Goal: Task Accomplishment & Management: Manage account settings

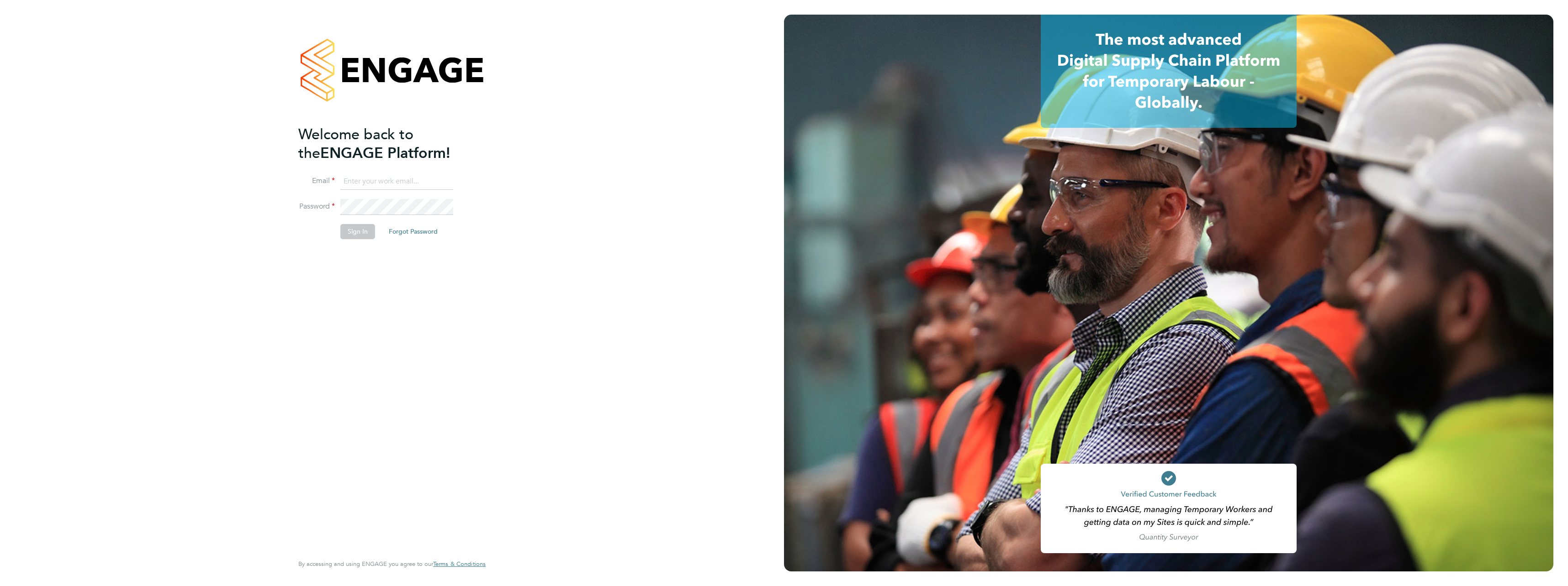
type input "charlie.wheeler@vistry.co.uk"
click at [355, 232] on button "Sign In" at bounding box center [358, 231] width 35 height 14
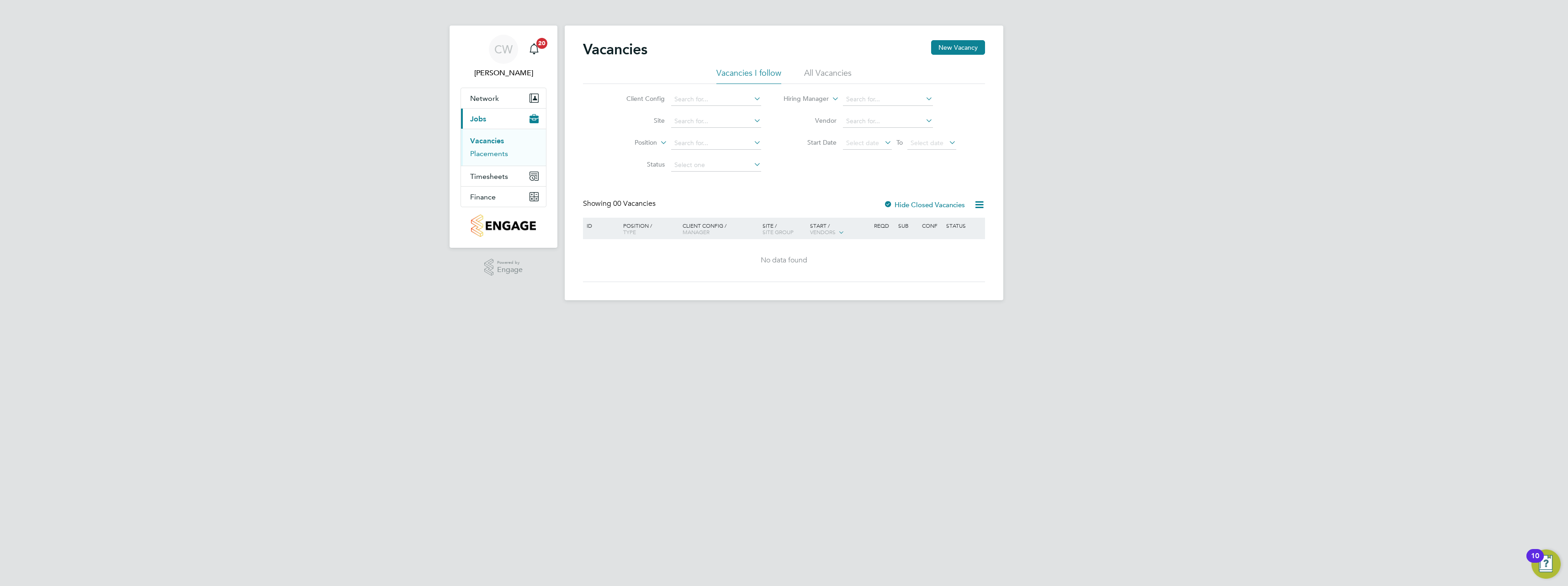
click at [478, 155] on link "Placements" at bounding box center [490, 153] width 38 height 8
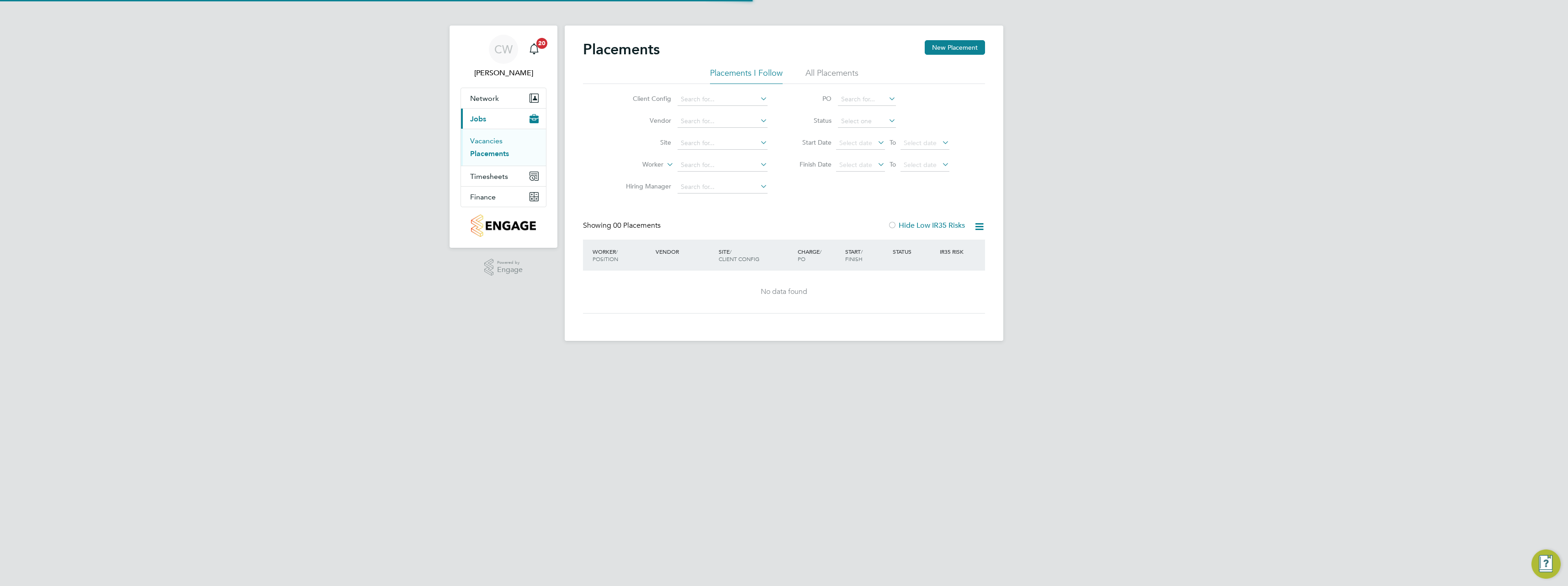
click at [486, 139] on link "Vacancies" at bounding box center [487, 140] width 33 height 8
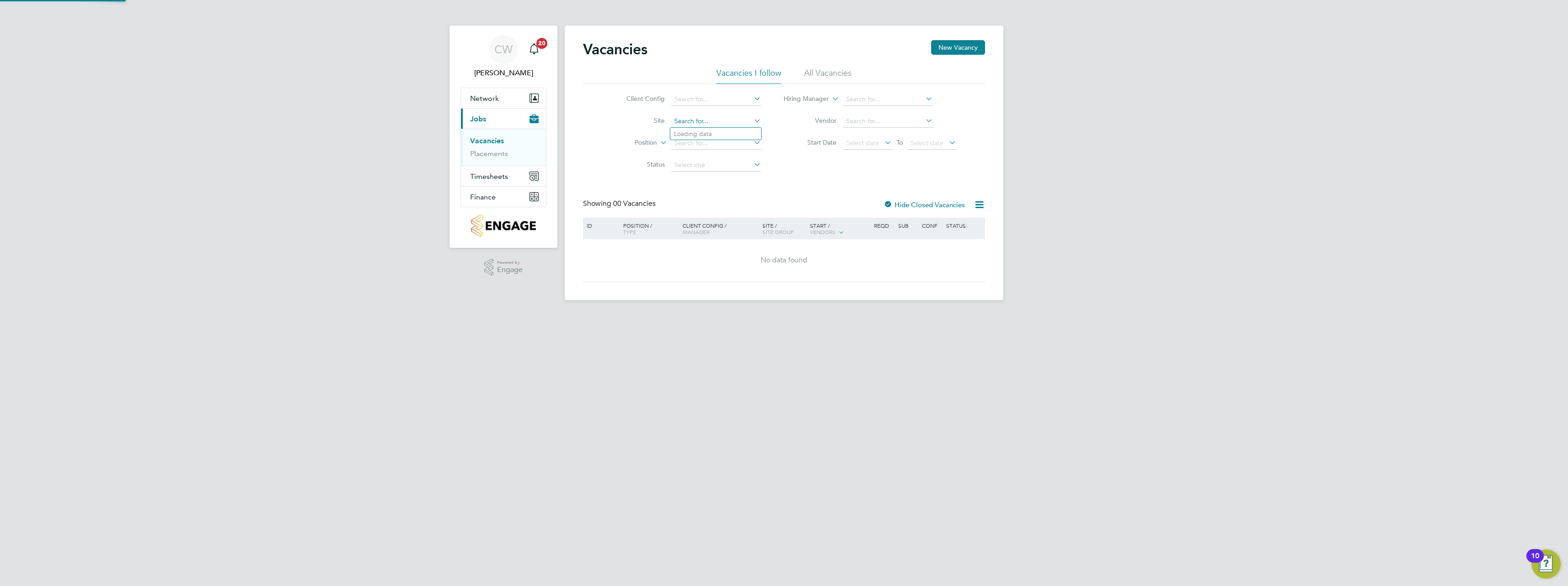
click at [735, 126] on input at bounding box center [716, 121] width 90 height 13
click at [728, 161] on li "Nuneaton (Callendar Farm)" at bounding box center [724, 158] width 107 height 12
type input "Nuneaton ([GEOGRAPHIC_DATA])"
click at [504, 176] on span "Timesheets" at bounding box center [490, 176] width 38 height 8
click at [499, 167] on li "Timesheets" at bounding box center [505, 163] width 69 height 13
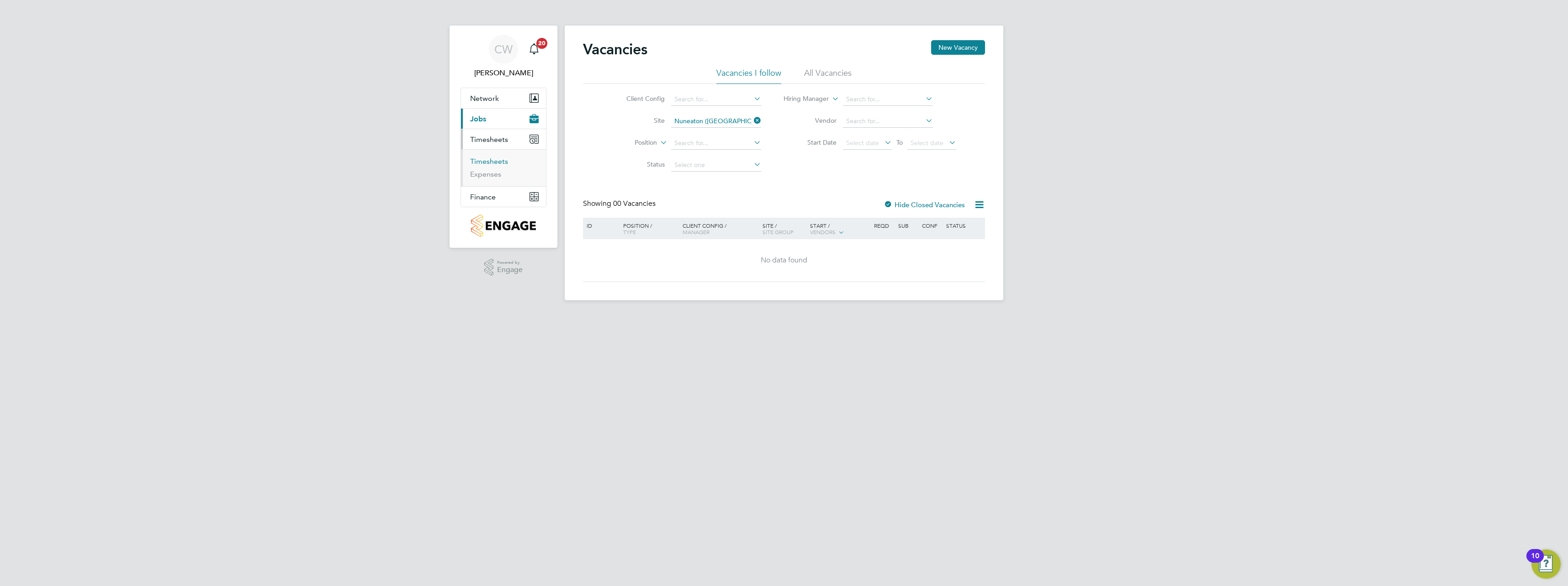
click at [500, 164] on link "Timesheets" at bounding box center [490, 161] width 38 height 8
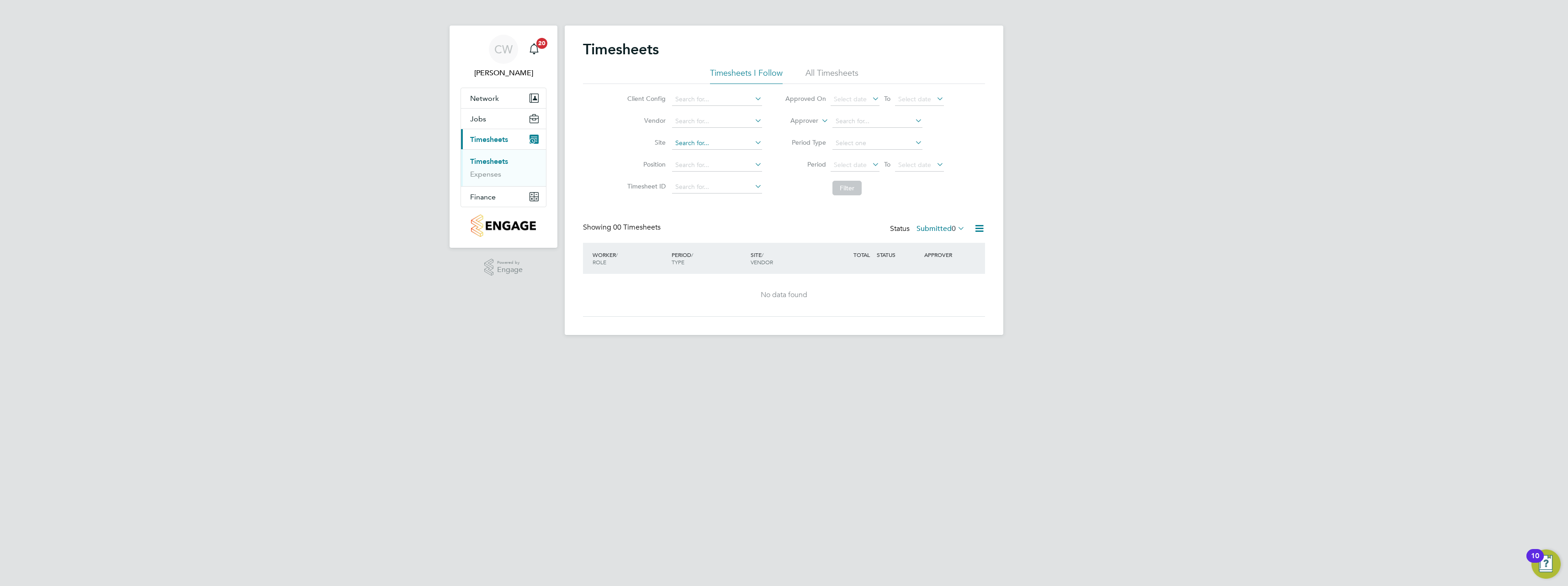
click at [740, 142] on input at bounding box center [717, 143] width 90 height 13
click at [696, 176] on b "Nuneaton" at bounding box center [689, 180] width 30 height 8
type input "Nuneaton ([GEOGRAPHIC_DATA])"
click at [737, 167] on input at bounding box center [717, 165] width 90 height 13
click at [846, 210] on div "Timesheets Timesheets I Follow All Timesheets Client Config Vendor Site Nuneato…" at bounding box center [784, 178] width 402 height 277
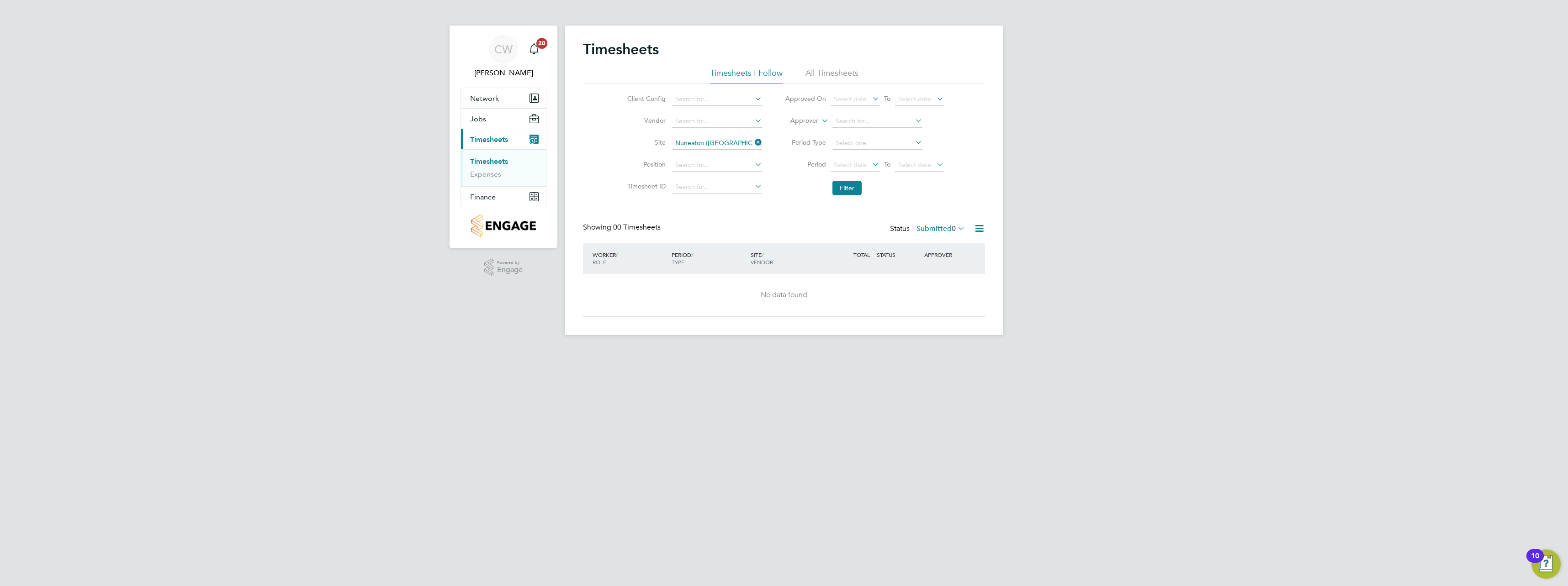
click at [831, 68] on li "All Timesheets" at bounding box center [832, 76] width 53 height 17
click at [853, 184] on button "Filter" at bounding box center [847, 187] width 29 height 14
click at [956, 227] on icon at bounding box center [956, 228] width 0 height 13
click at [959, 283] on li "45" at bounding box center [963, 283] width 12 height 13
click at [933, 230] on label "Submitted 0" at bounding box center [941, 229] width 49 height 9
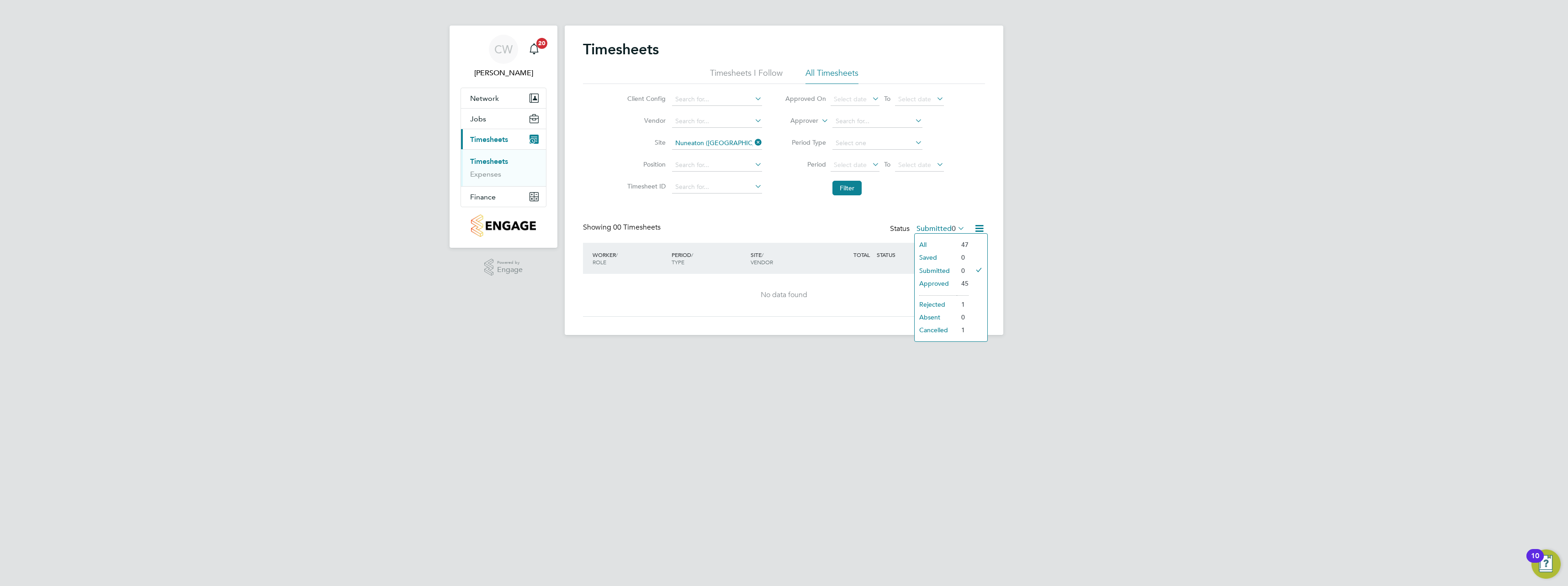
click at [922, 244] on li "All" at bounding box center [936, 245] width 42 height 13
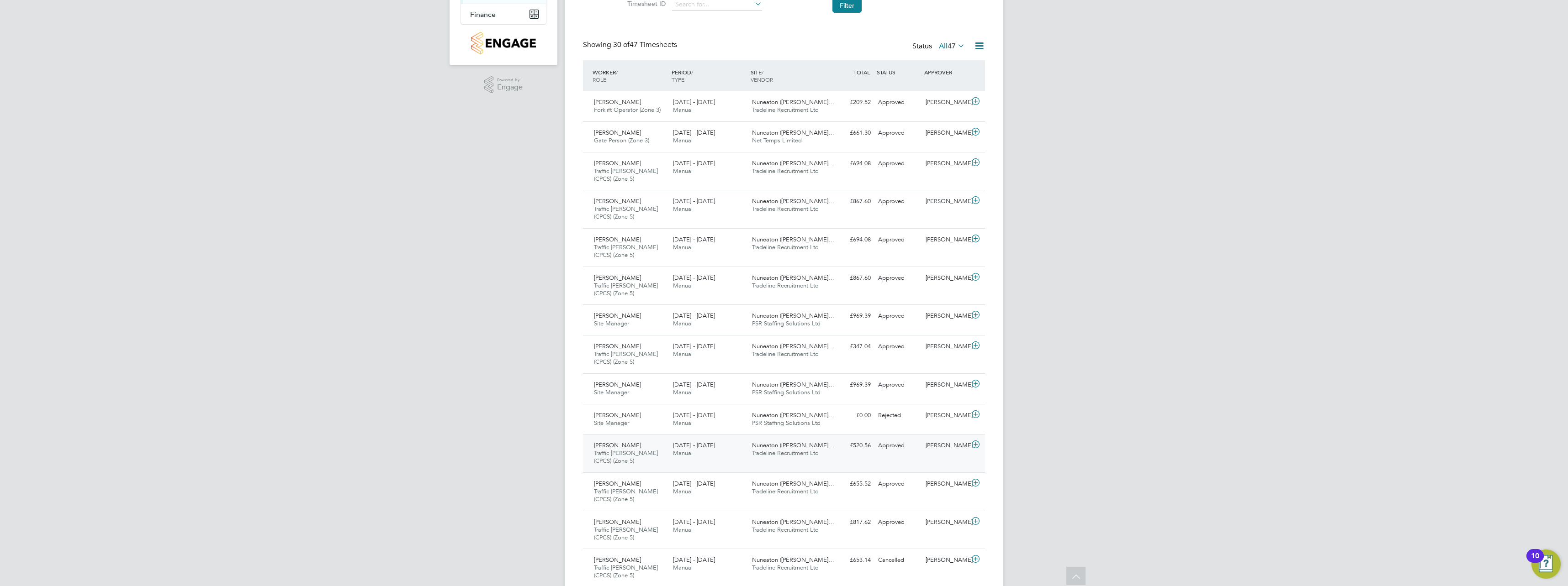
click at [696, 456] on div "11 - 17 Aug 2025 Manual" at bounding box center [709, 450] width 79 height 23
click at [952, 527] on link "View Details" at bounding box center [953, 525] width 34 height 8
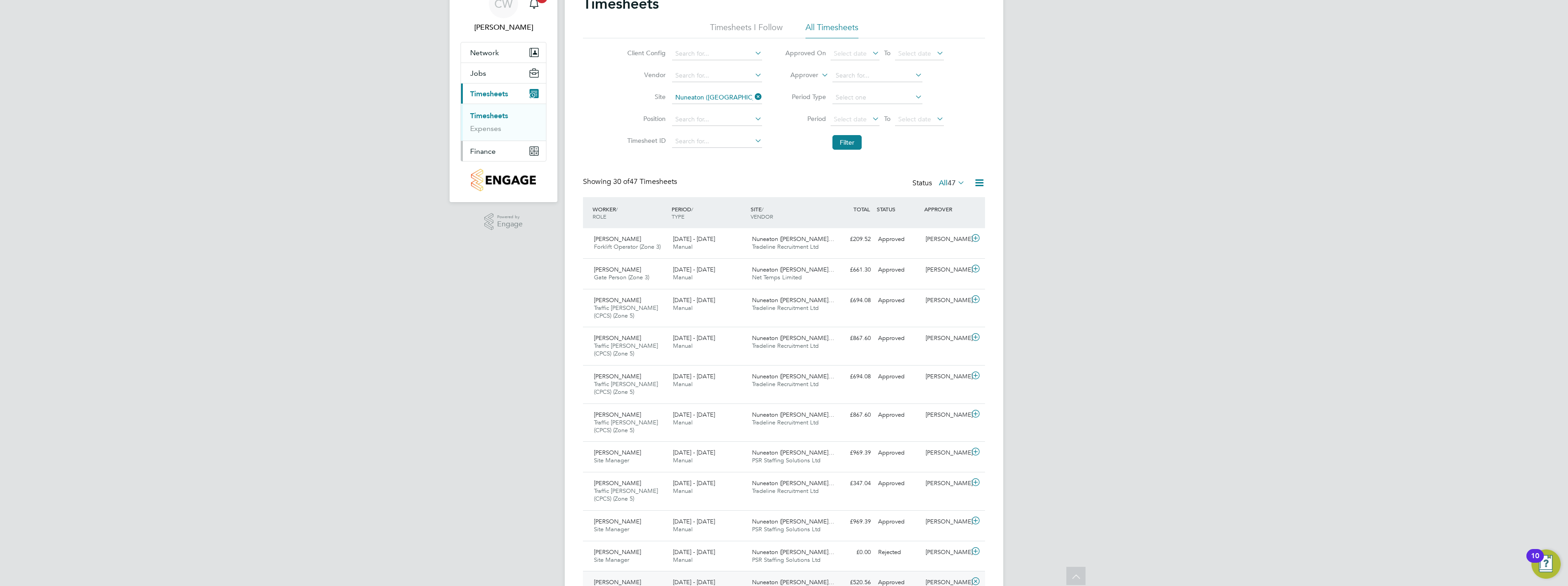
click at [496, 152] on button "Finance" at bounding box center [503, 151] width 85 height 20
click at [496, 152] on ul "Invoices & Credit Notes" at bounding box center [503, 141] width 85 height 34
click at [484, 139] on link "Invoices & Credit Notes" at bounding box center [499, 140] width 57 height 18
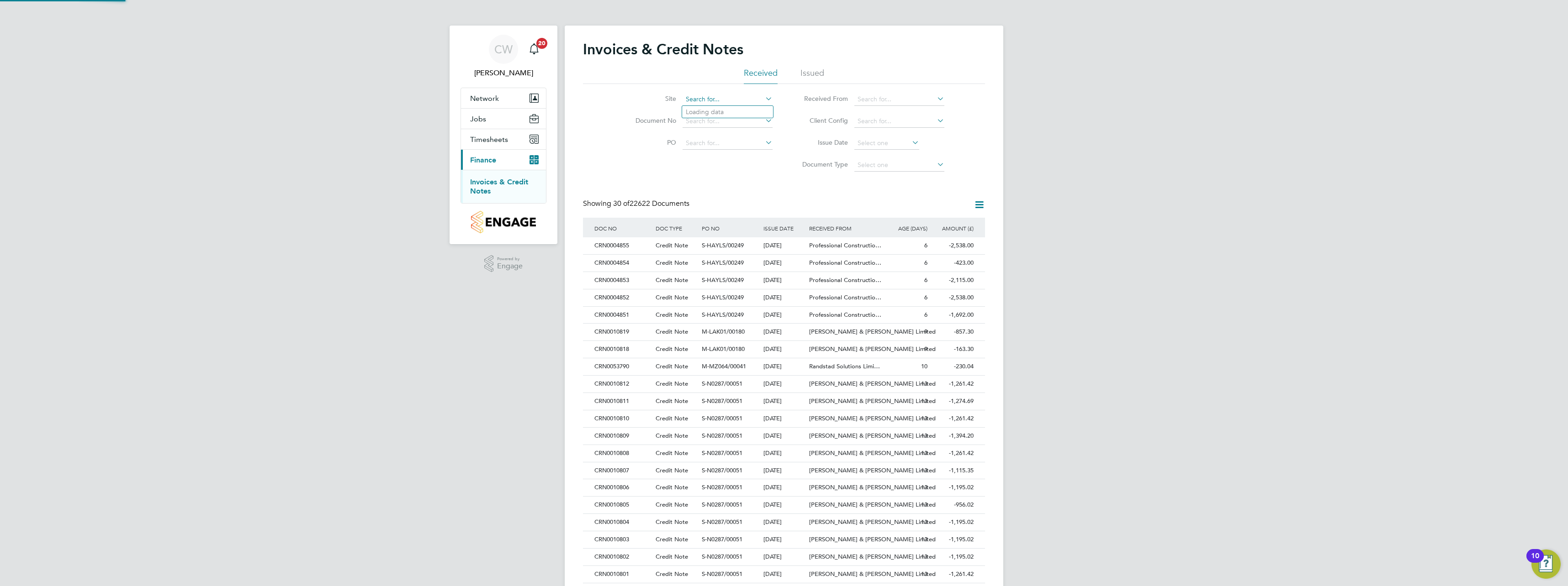
click at [736, 101] on input at bounding box center [728, 99] width 90 height 13
click at [751, 134] on li "Nuneaton (Callendar Farm)" at bounding box center [736, 136] width 107 height 12
type input "Nuneaton ([GEOGRAPHIC_DATA])"
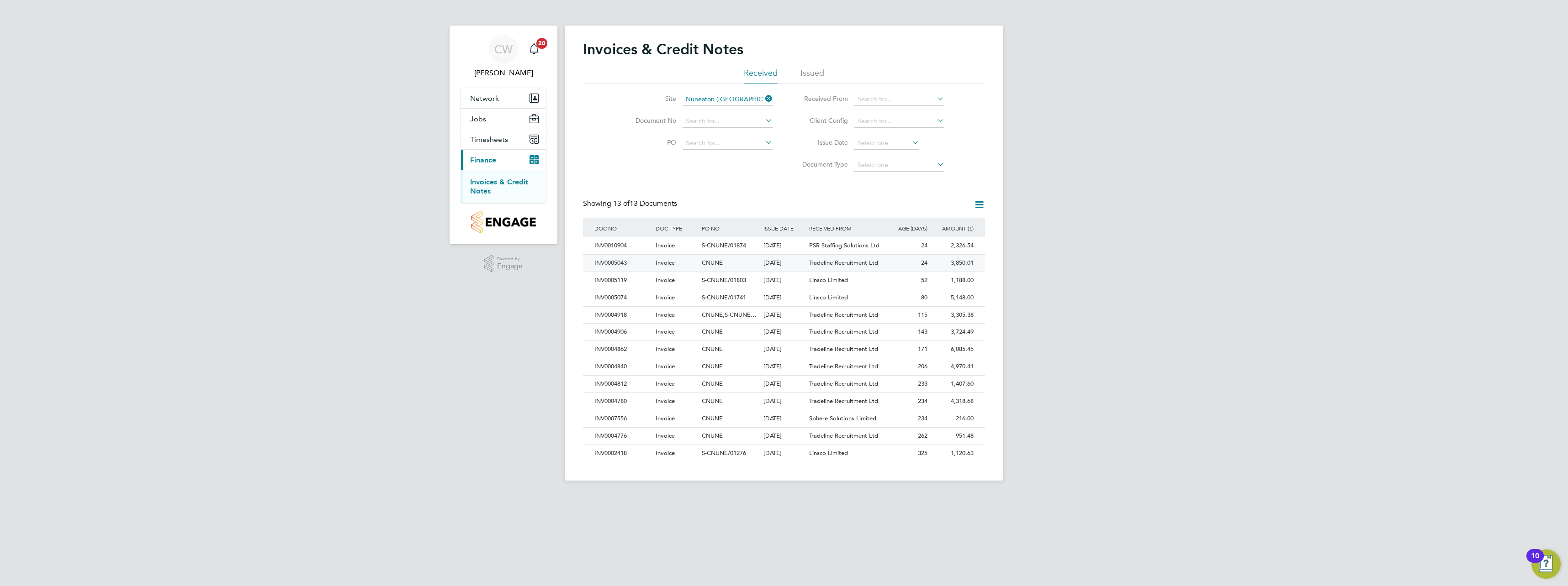
click at [699, 264] on div "Invoice" at bounding box center [676, 263] width 47 height 17
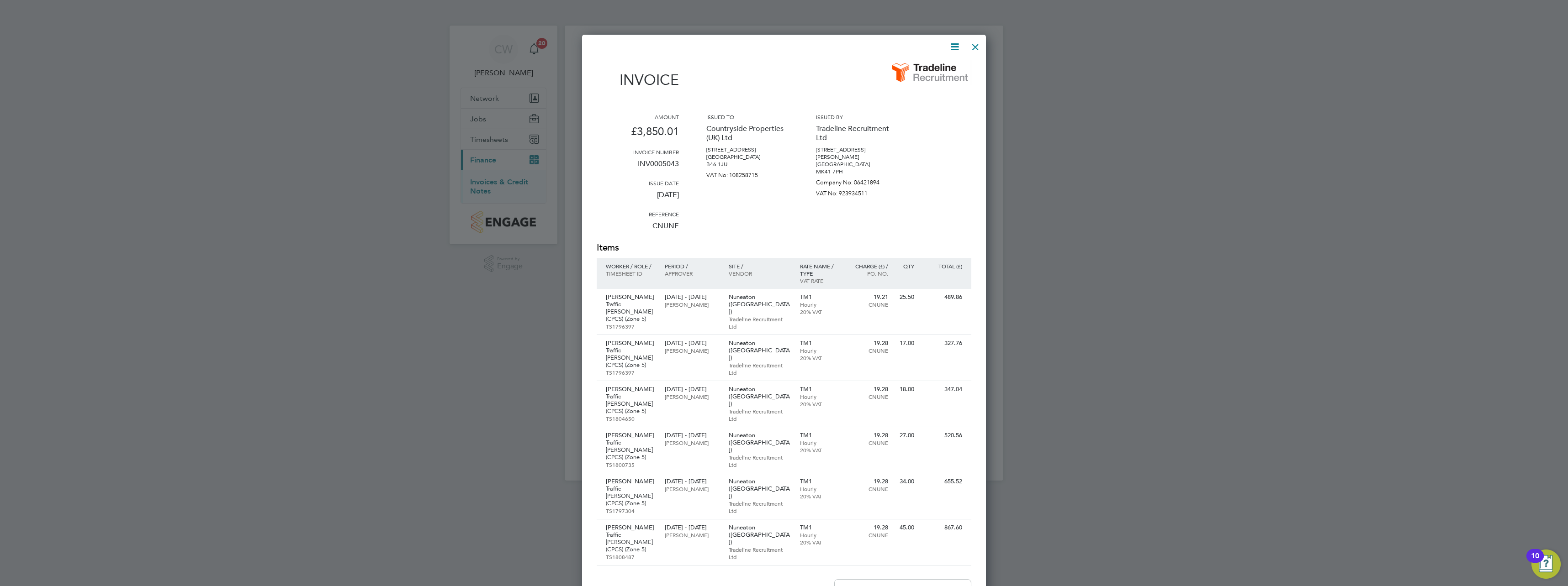
click at [975, 44] on div at bounding box center [976, 45] width 17 height 17
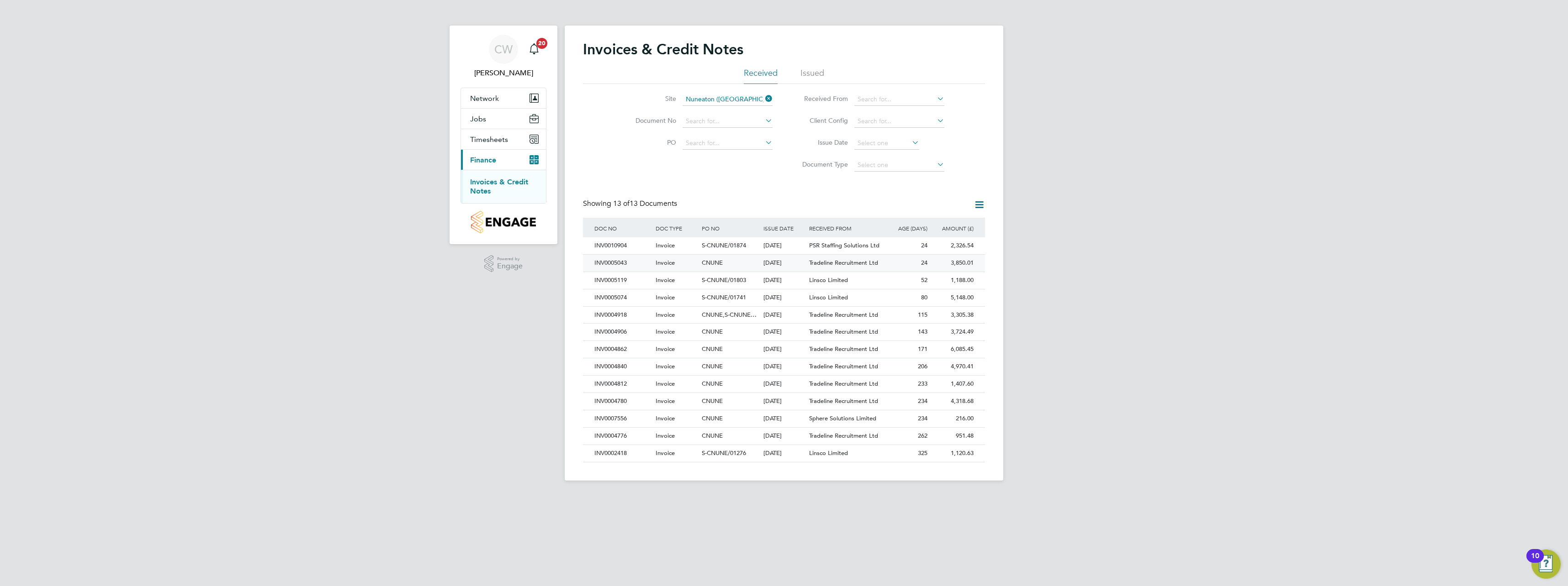
click at [708, 259] on span "CNUNE" at bounding box center [712, 263] width 21 height 8
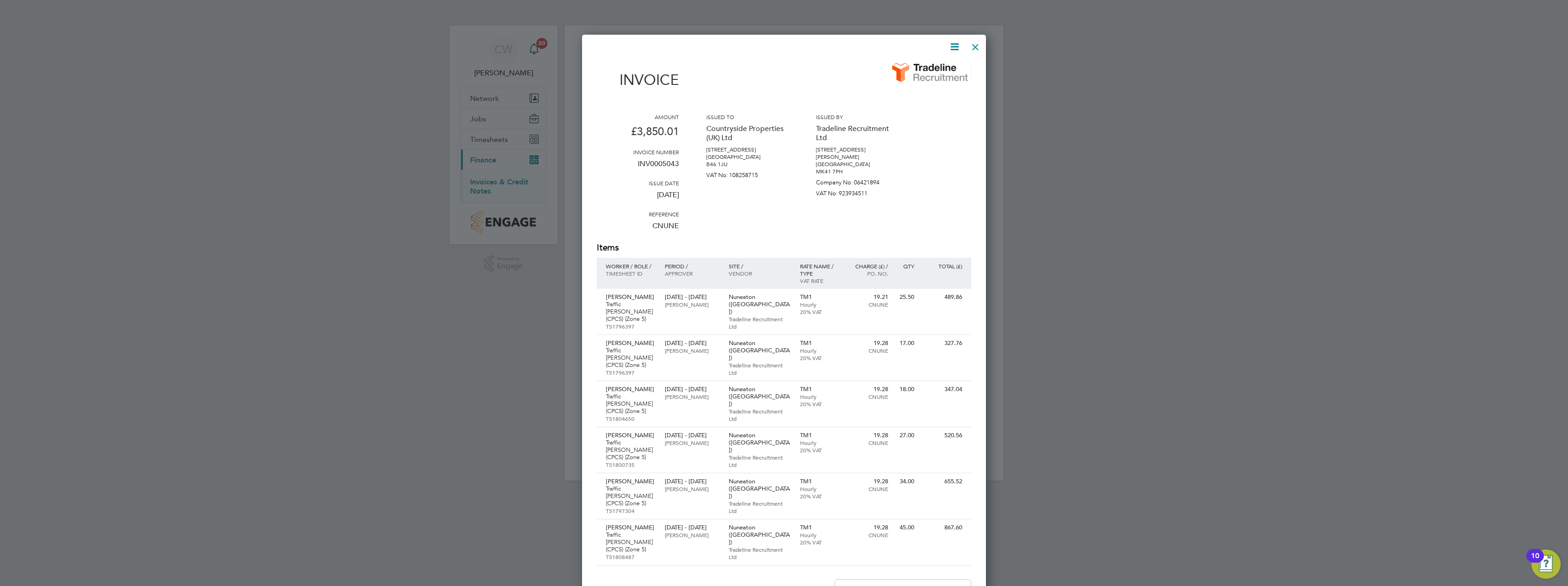
click at [956, 45] on icon at bounding box center [955, 46] width 11 height 11
click at [943, 71] on li "Download Invoice" at bounding box center [927, 68] width 63 height 13
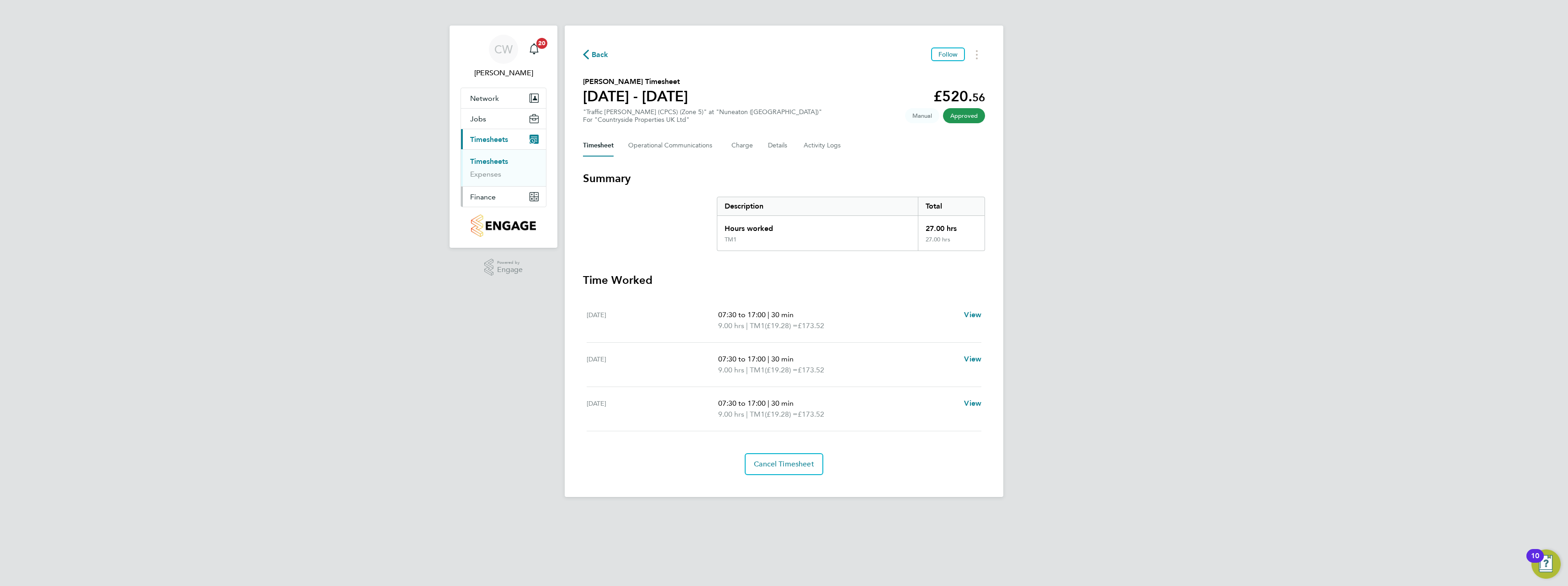
click at [534, 191] on button "Finance" at bounding box center [503, 197] width 85 height 20
click at [483, 184] on link "Invoices & Credit Notes" at bounding box center [499, 186] width 57 height 18
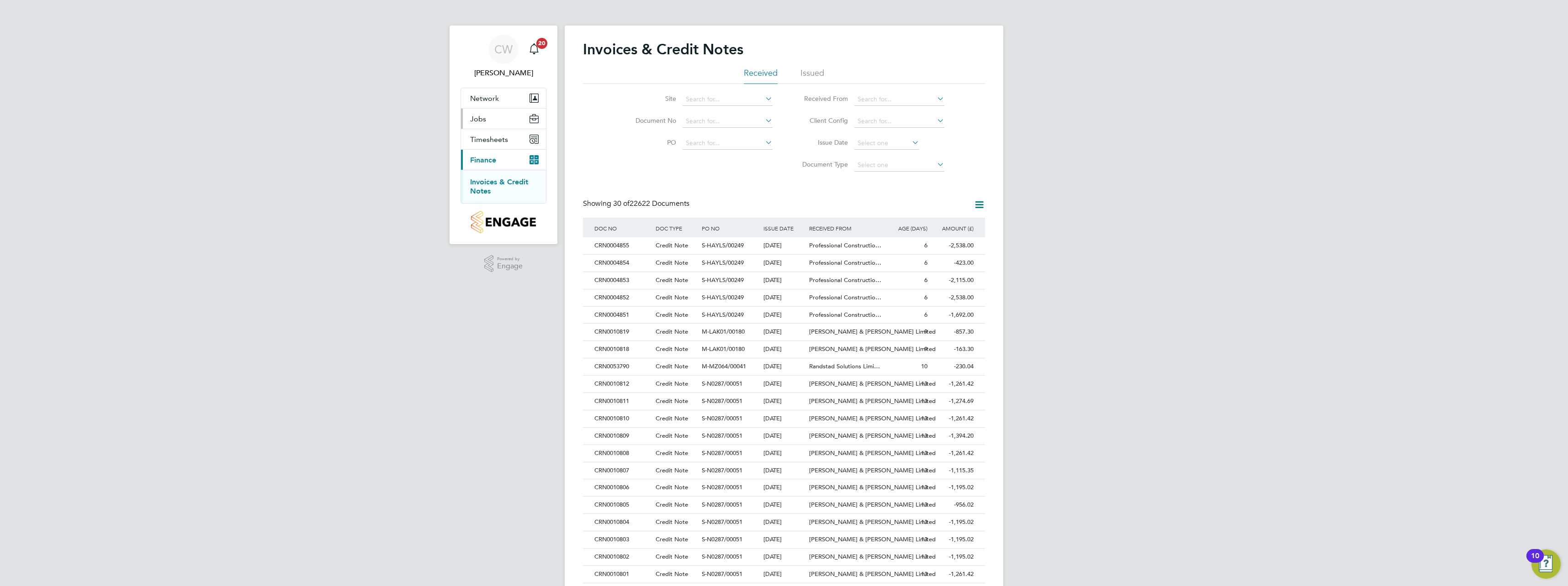
click at [482, 119] on span "Jobs" at bounding box center [478, 118] width 16 height 8
click at [489, 157] on link "Placements" at bounding box center [490, 153] width 38 height 8
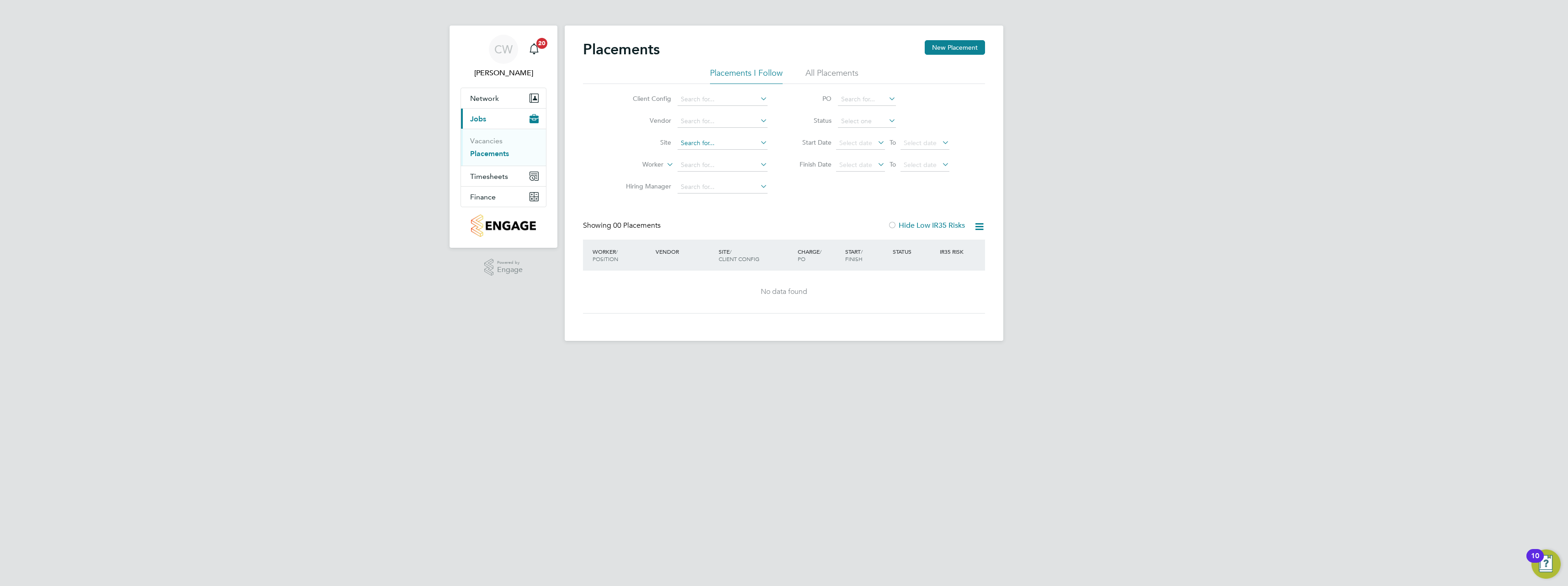
click at [741, 145] on input at bounding box center [723, 143] width 90 height 13
click at [705, 174] on li "Nuneaton (Callendar Farm)" at bounding box center [731, 180] width 107 height 12
type input "Nuneaton ([GEOGRAPHIC_DATA])"
click at [839, 75] on li "All Placements" at bounding box center [832, 76] width 53 height 17
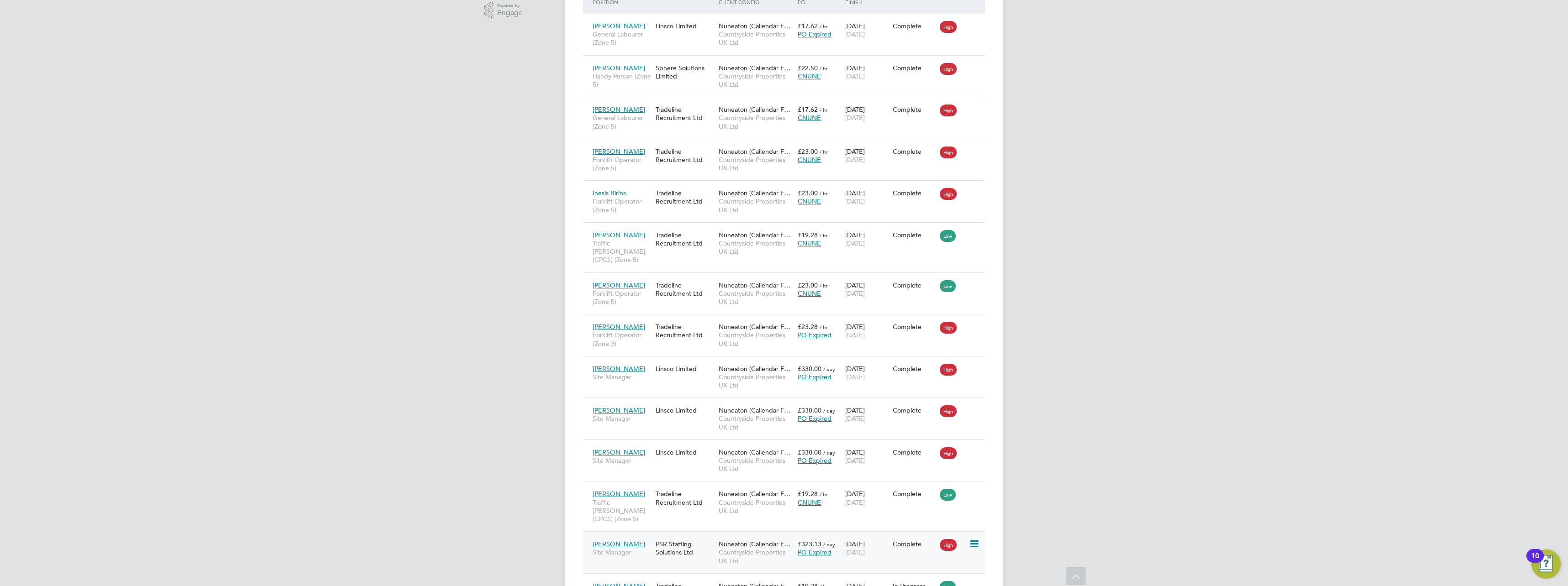
scroll to position [395, 0]
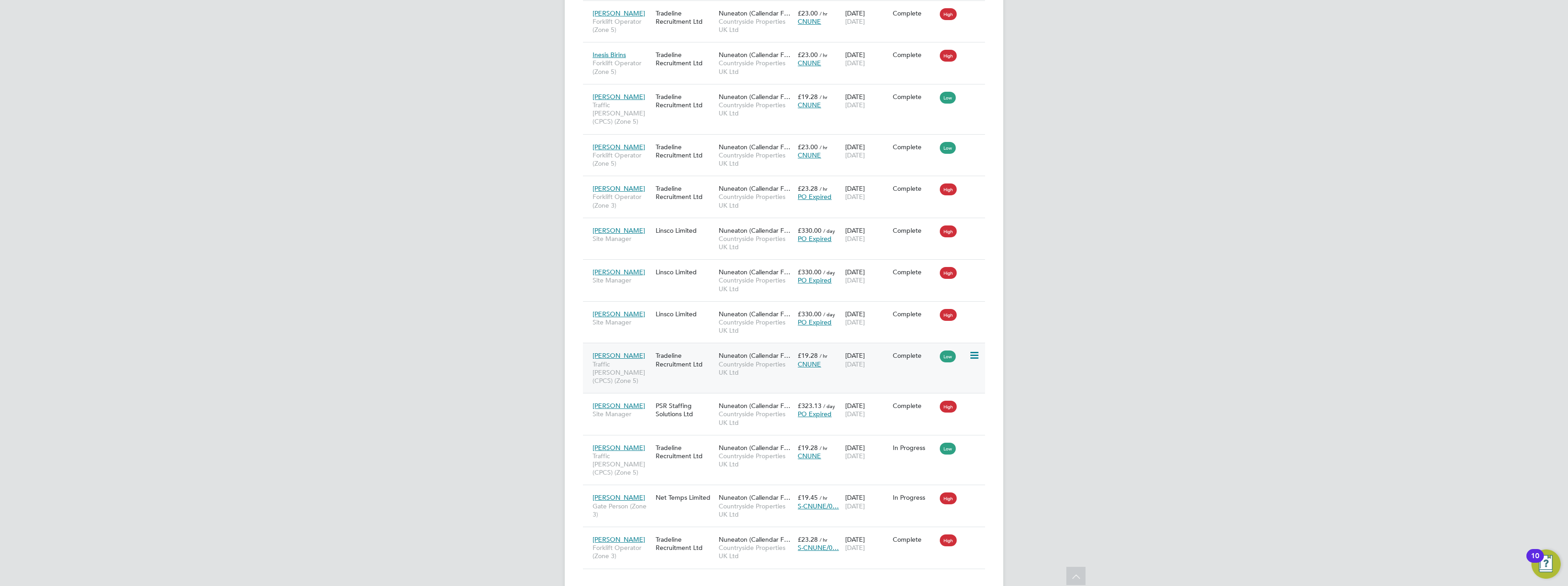
click at [661, 362] on div "Tradeline Recruitment Ltd" at bounding box center [685, 360] width 63 height 26
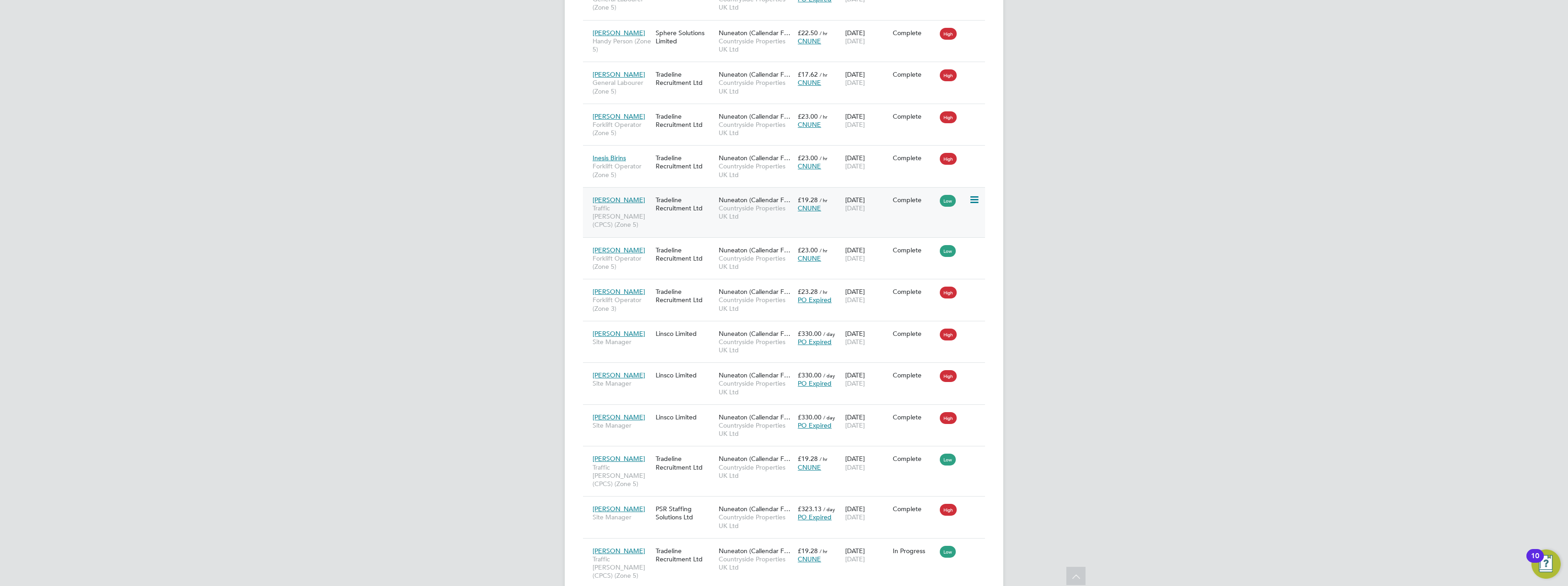
scroll to position [213, 0]
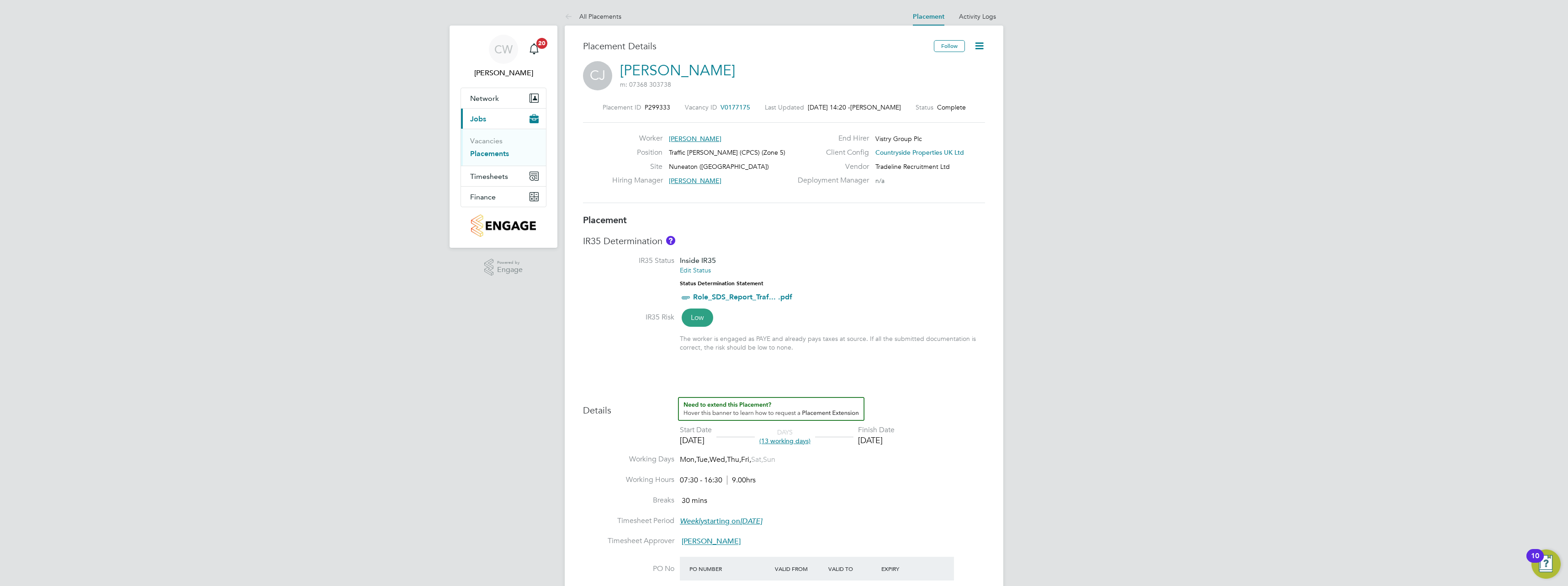
click at [980, 40] on icon at bounding box center [979, 46] width 11 height 11
click at [923, 62] on li "Edit Placement e" at bounding box center [936, 67] width 94 height 13
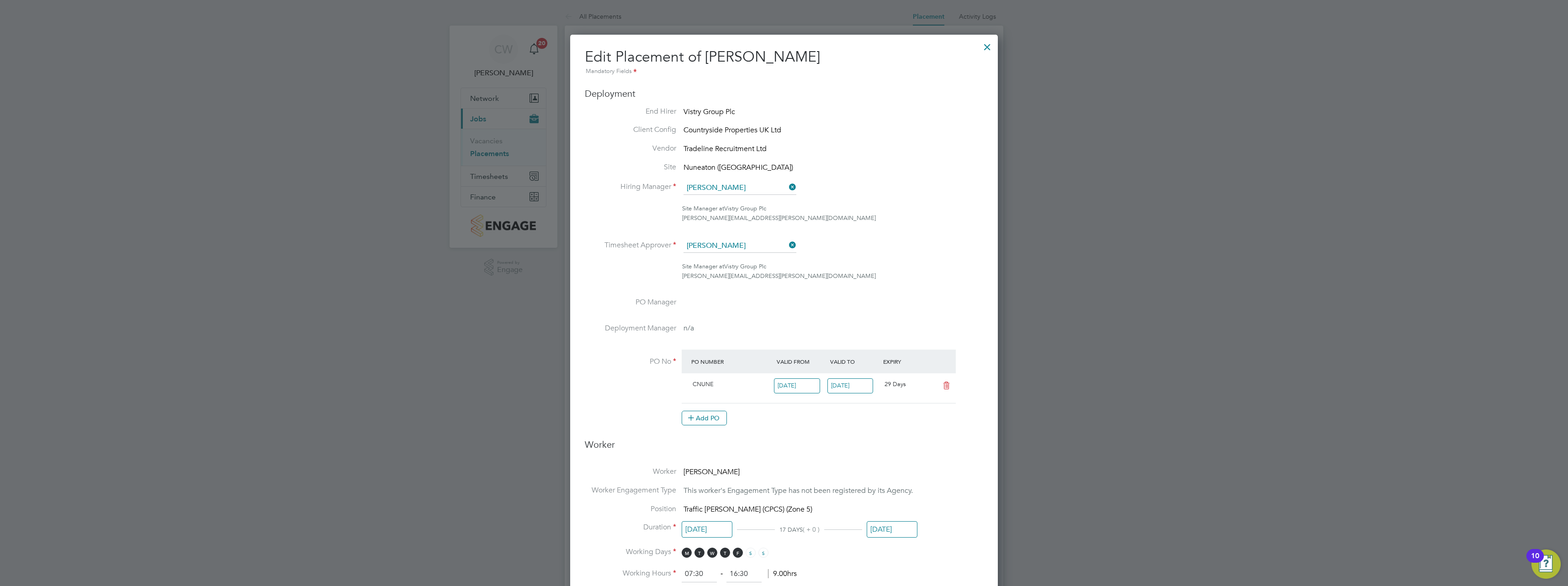
click at [712, 387] on span "CNUNE" at bounding box center [703, 384] width 21 height 8
click at [706, 415] on button "Add PO" at bounding box center [704, 418] width 45 height 14
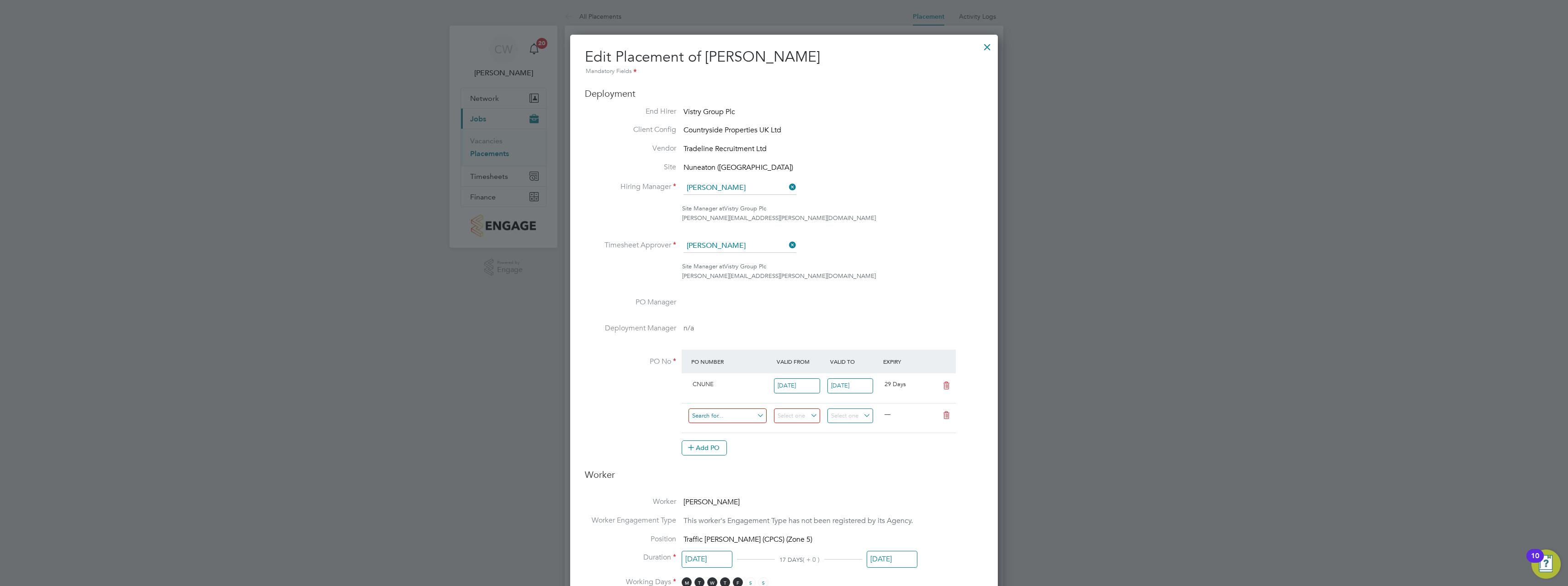
click at [728, 415] on input at bounding box center [728, 416] width 78 height 15
paste input "S-CNUNE/01729"
type input "S-CNUNE/01729"
click at [792, 418] on input at bounding box center [797, 416] width 47 height 15
click at [786, 331] on span "28" at bounding box center [789, 327] width 18 height 18
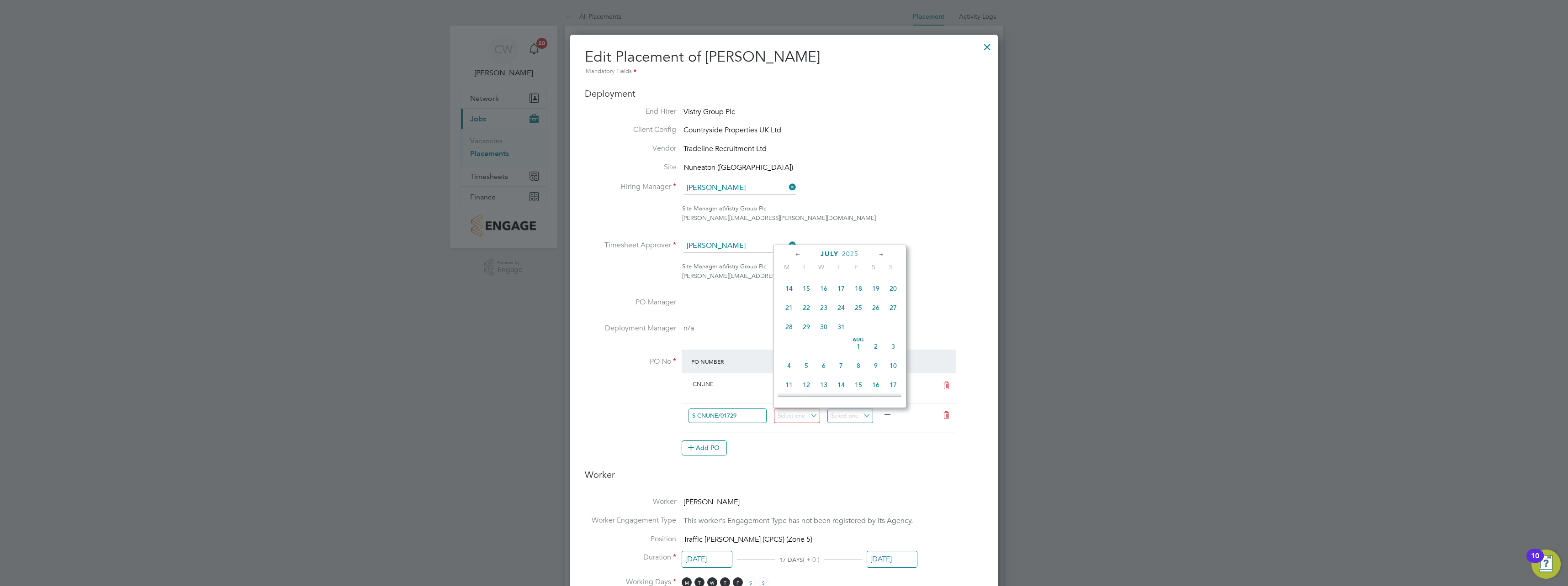
type input "[DATE]"
click at [848, 415] on input at bounding box center [850, 416] width 47 height 15
click at [906, 286] on span "24" at bounding box center [912, 277] width 18 height 18
type input "[DATE]"
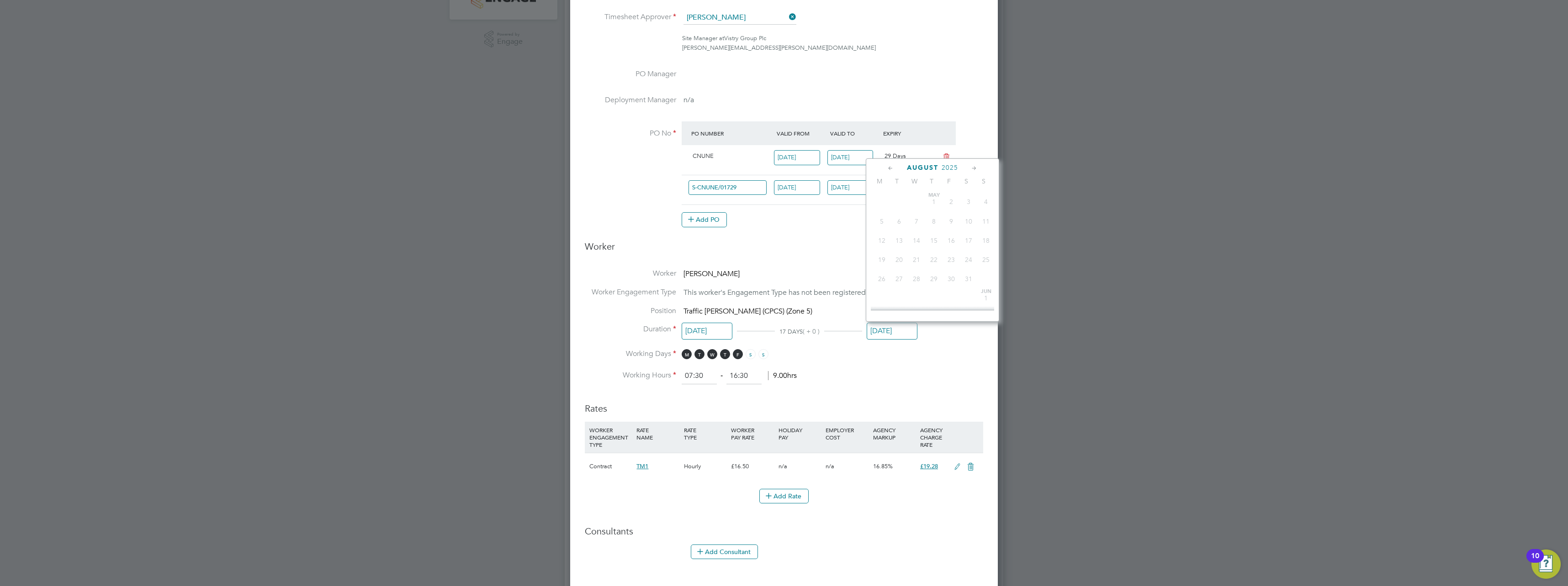
click at [880, 337] on input "[DATE]" at bounding box center [892, 331] width 51 height 17
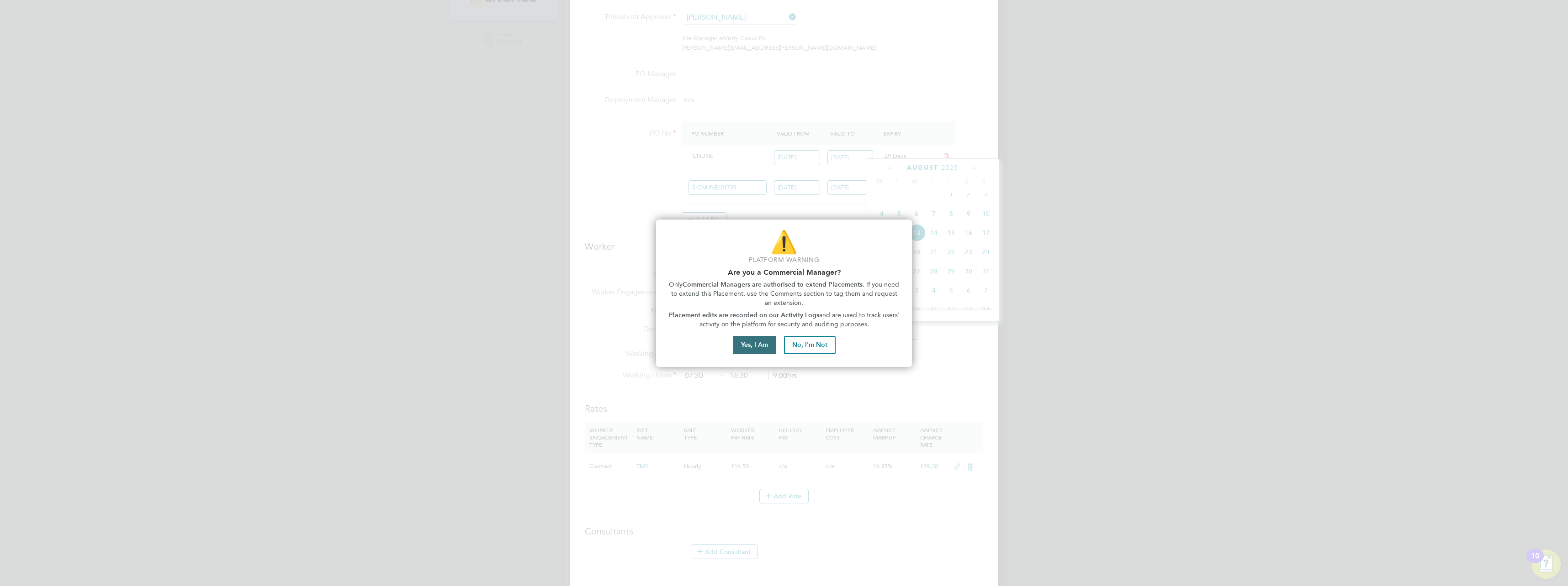
click at [750, 339] on button "Yes, I Am" at bounding box center [754, 345] width 43 height 18
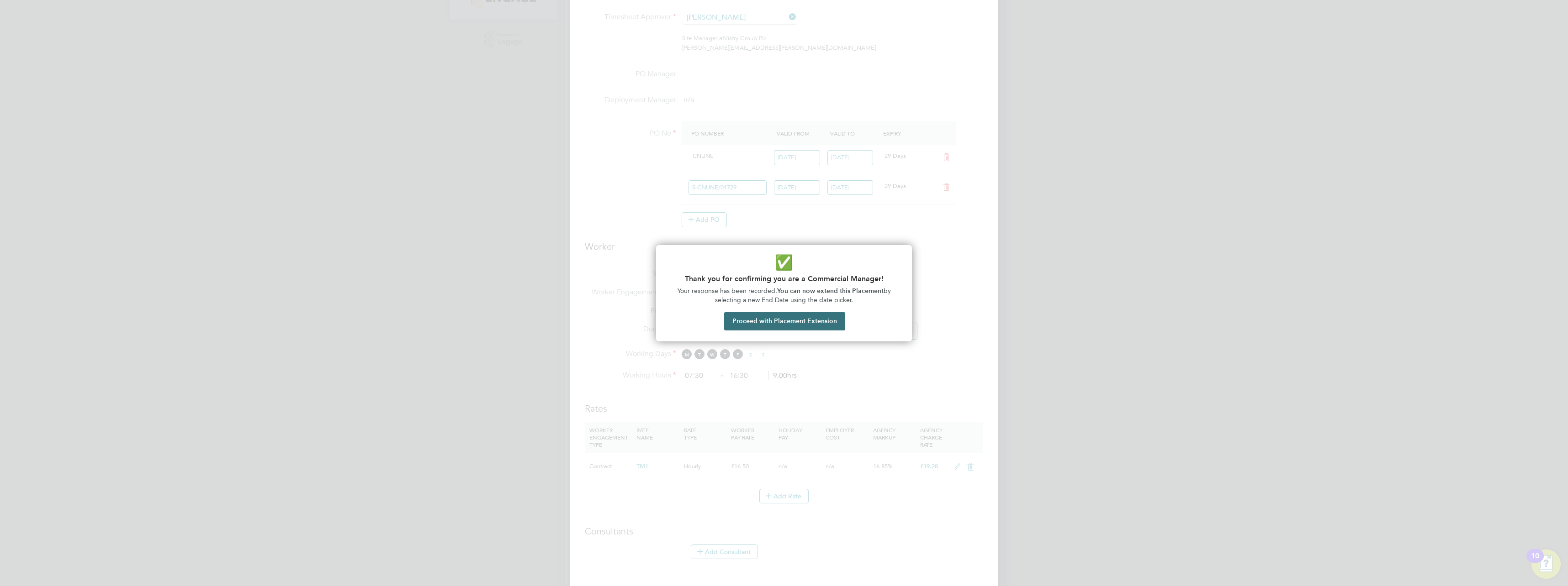
click at [760, 321] on button "Proceed with Placement Extension" at bounding box center [785, 322] width 121 height 18
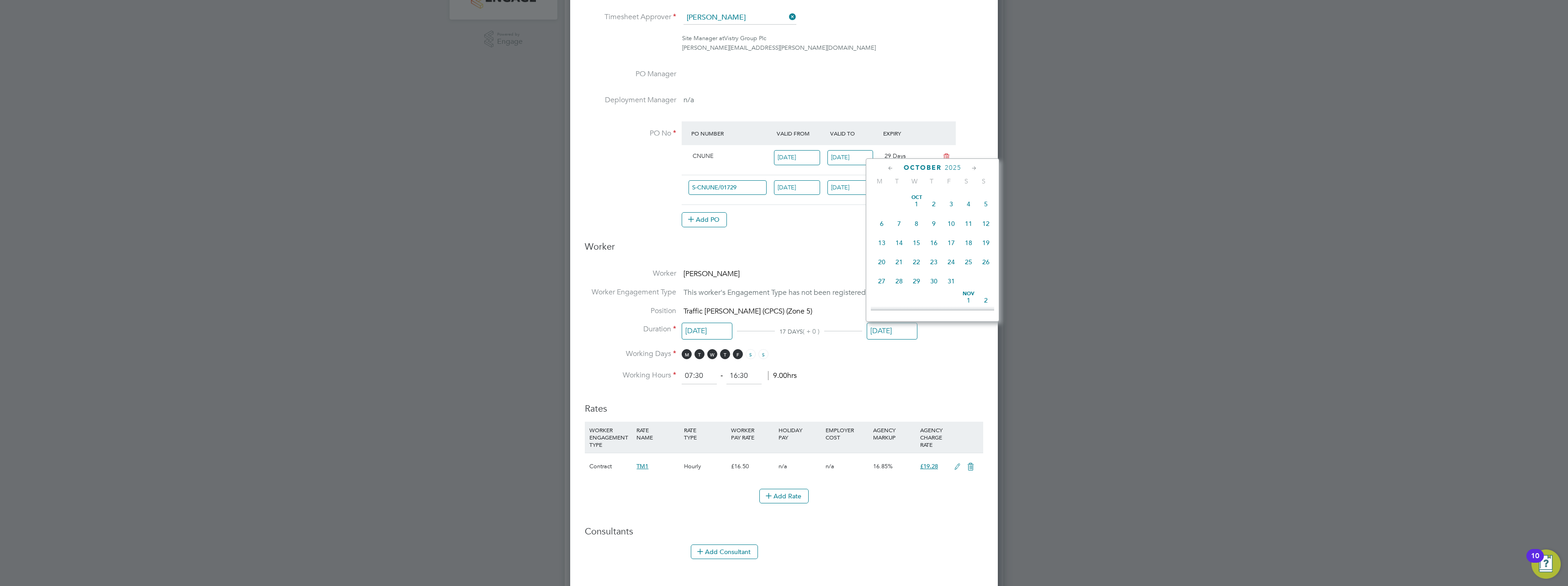
click at [952, 251] on span "17" at bounding box center [951, 242] width 18 height 18
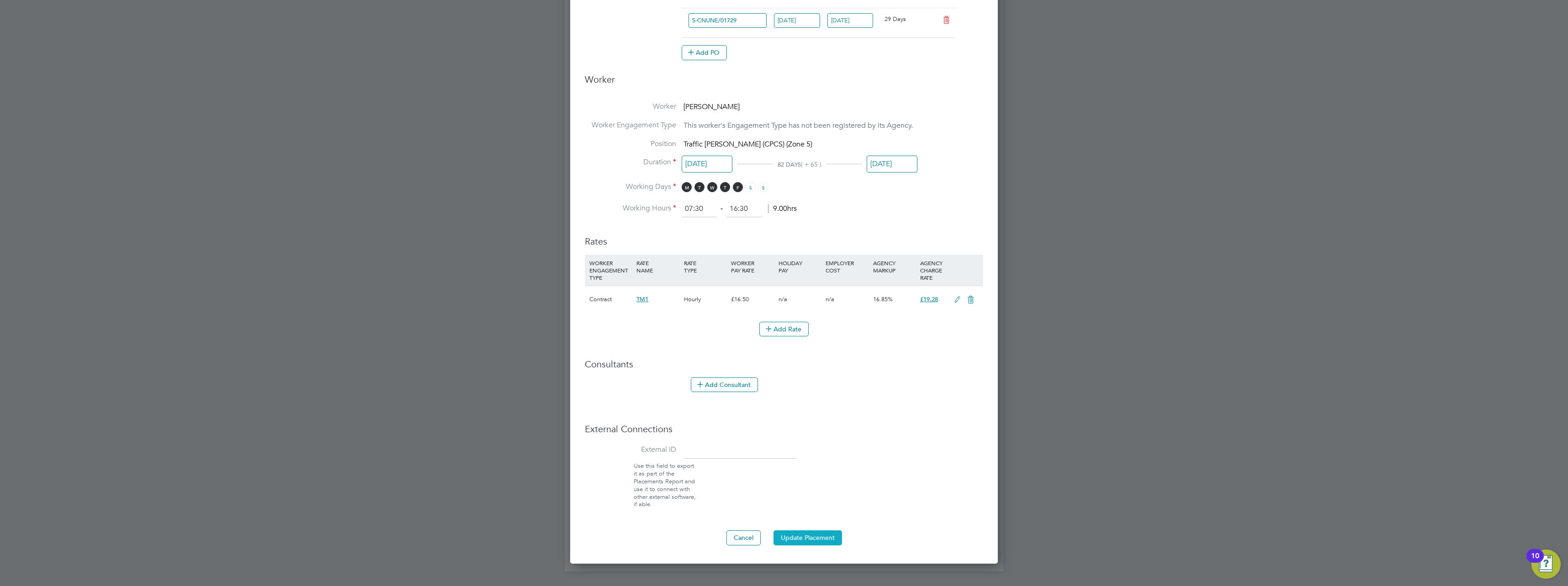
click at [818, 539] on button "Update Placement" at bounding box center [808, 537] width 69 height 14
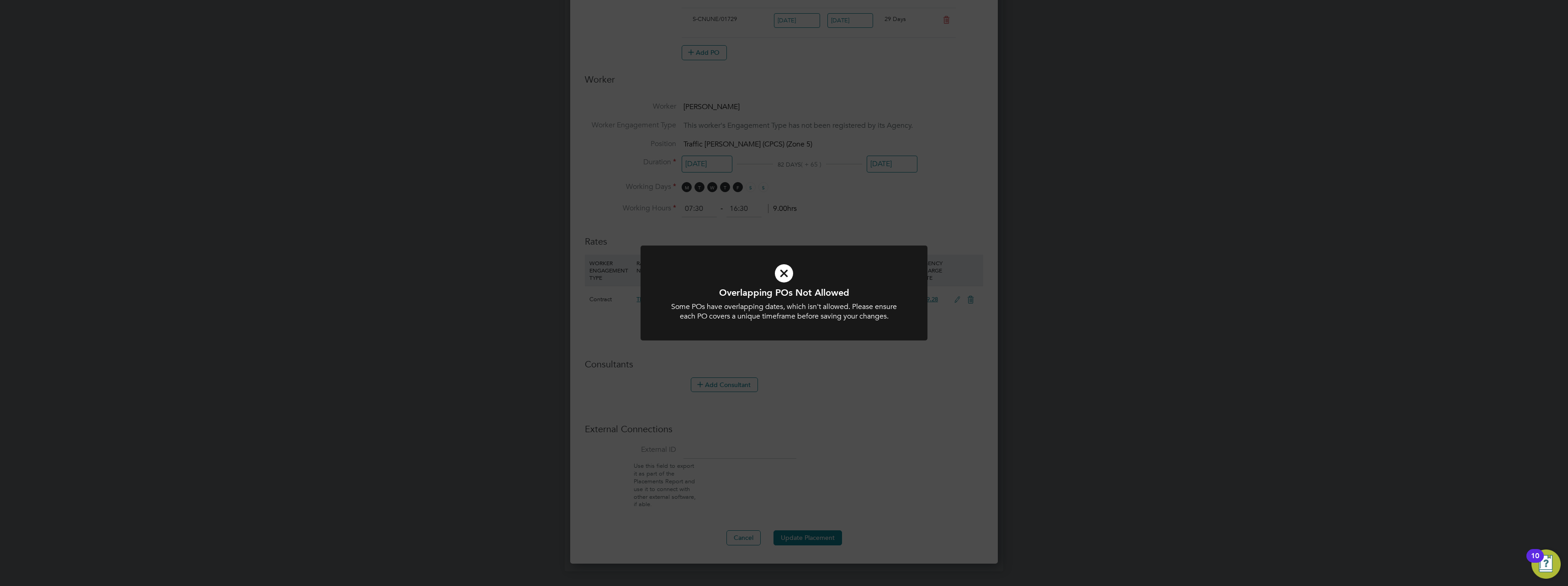
click at [944, 235] on div "Overlapping POs Not Allowed Some POs have overlapping dates, which isn't allowe…" at bounding box center [784, 293] width 1568 height 586
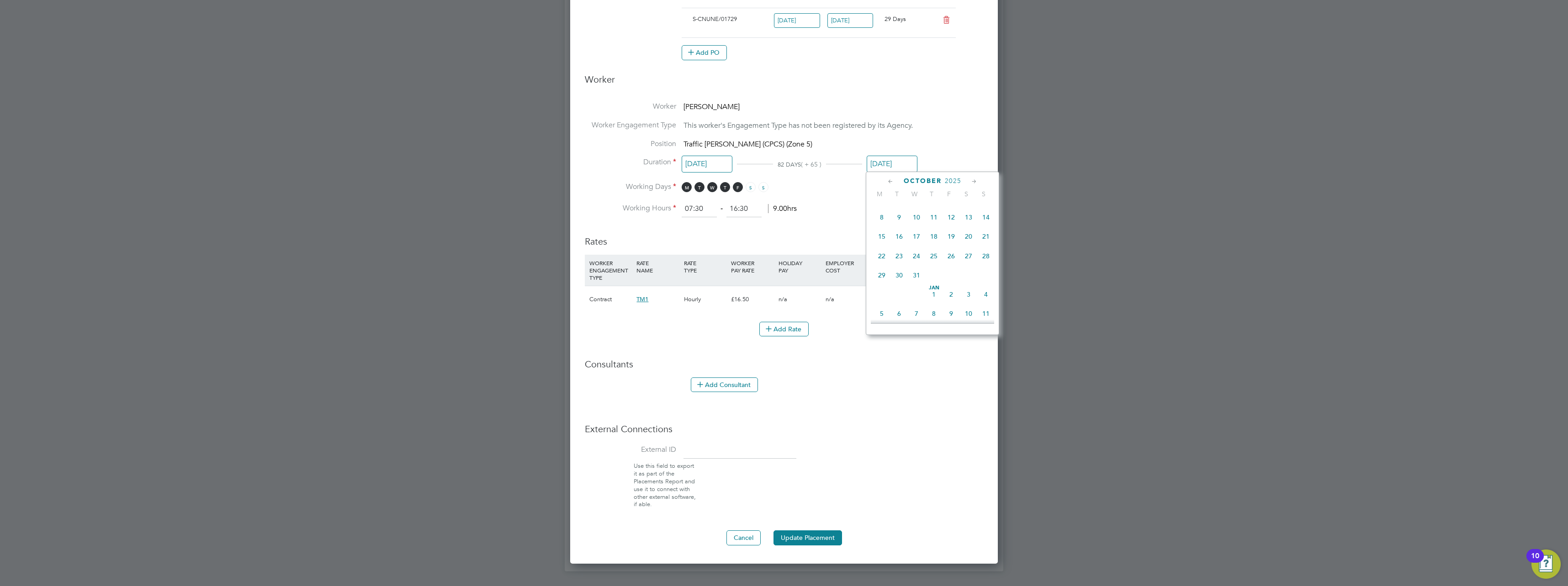
click at [907, 164] on input "[DATE]" at bounding box center [892, 164] width 51 height 17
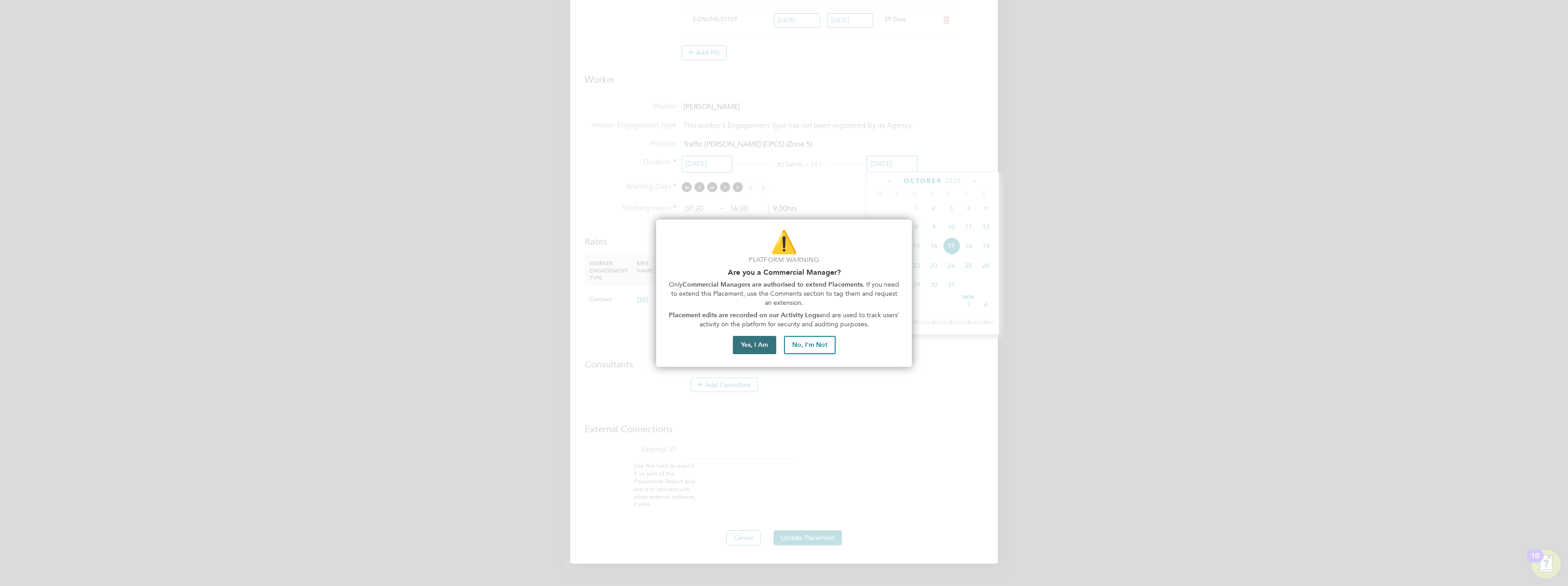
click at [753, 342] on button "Yes, I Am" at bounding box center [754, 345] width 43 height 18
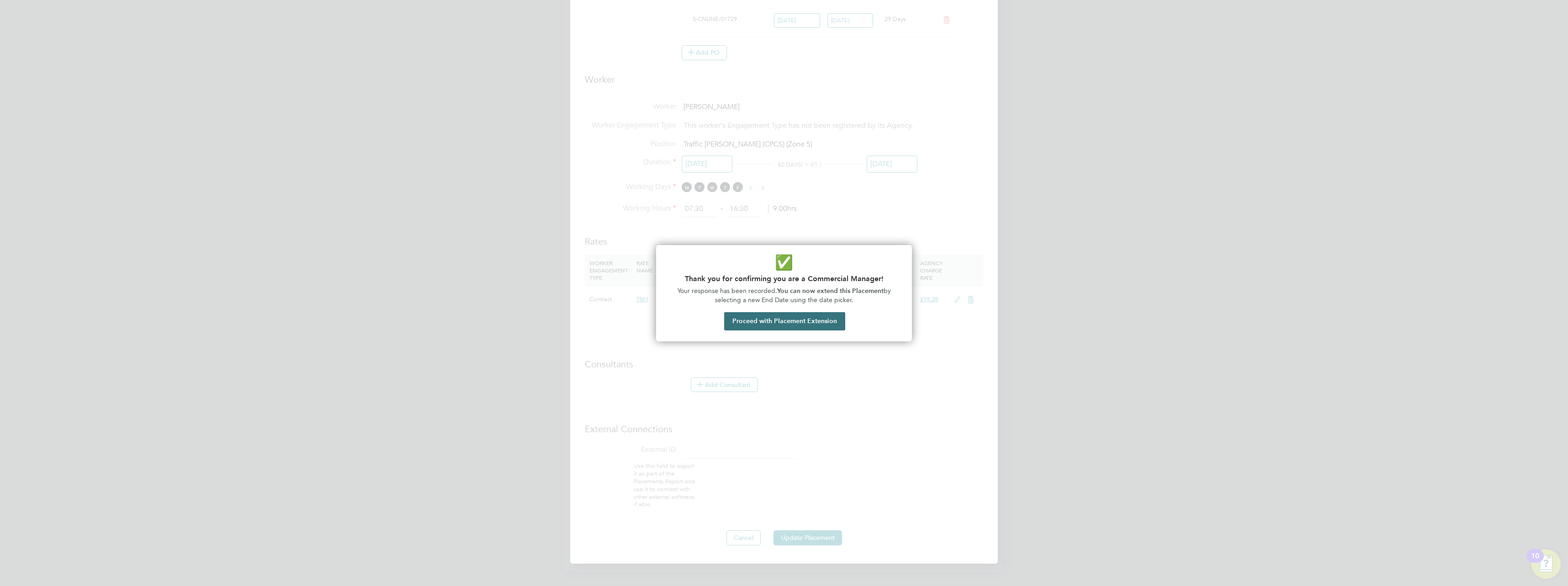
click at [779, 320] on button "Proceed with Placement Extension" at bounding box center [785, 322] width 121 height 18
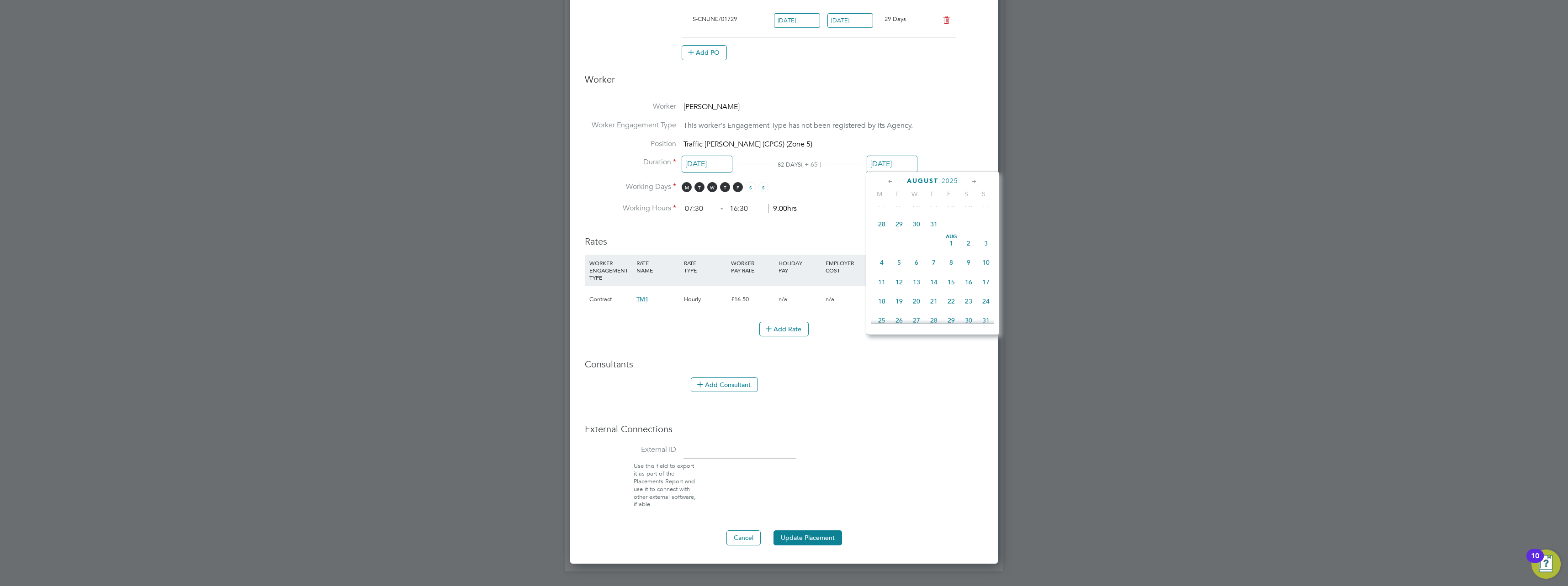
click at [933, 282] on span "14" at bounding box center [933, 282] width 18 height 18
click at [822, 540] on button "Update Placement" at bounding box center [808, 537] width 69 height 14
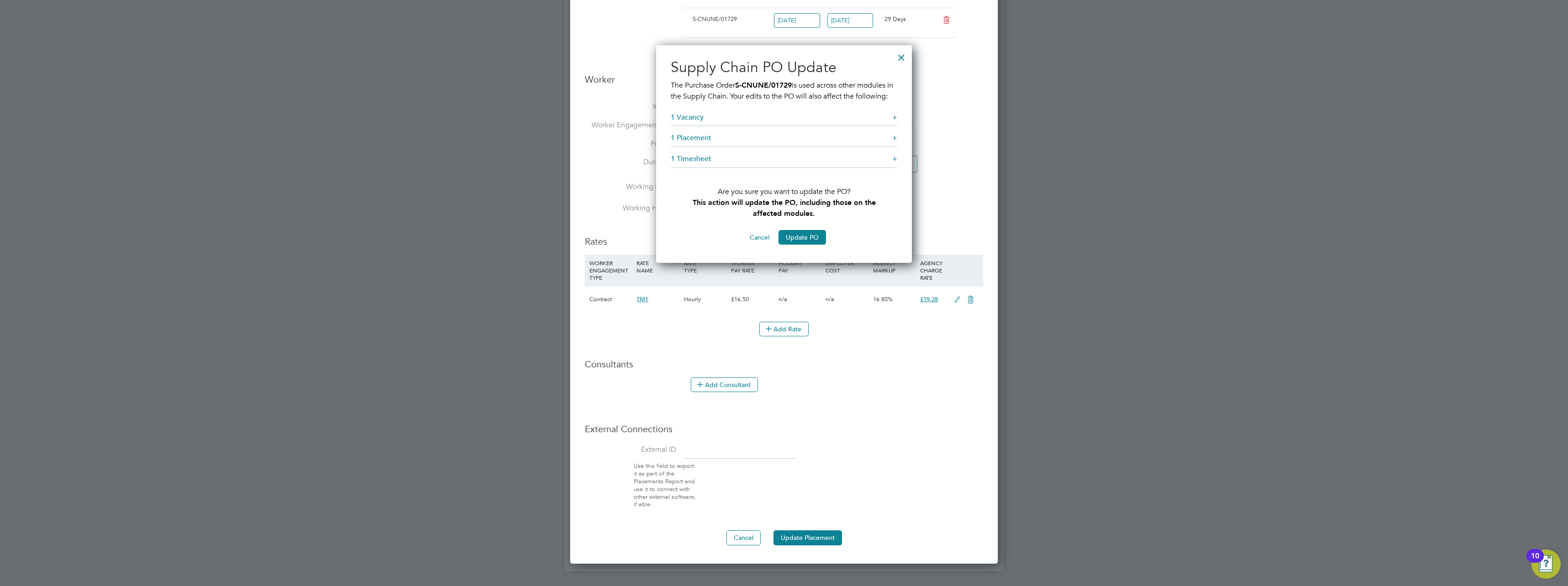
click at [903, 59] on div at bounding box center [901, 56] width 17 height 17
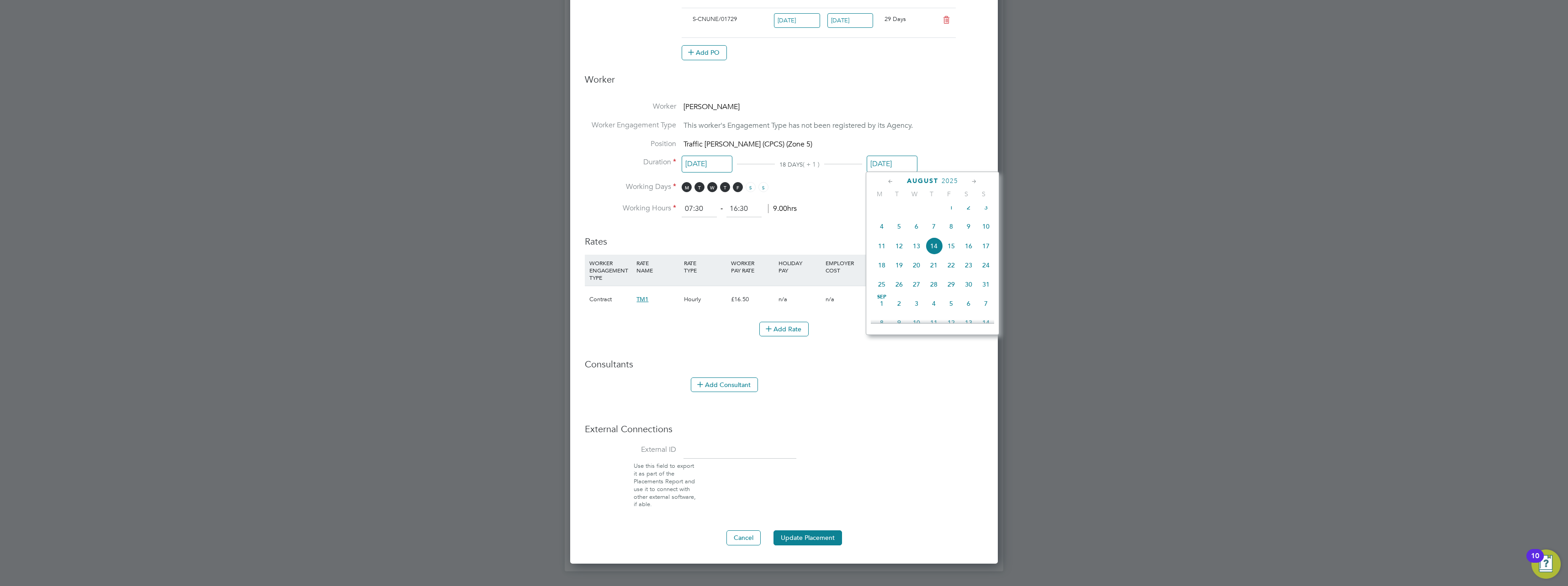
click at [893, 156] on input "[DATE]" at bounding box center [892, 164] width 51 height 17
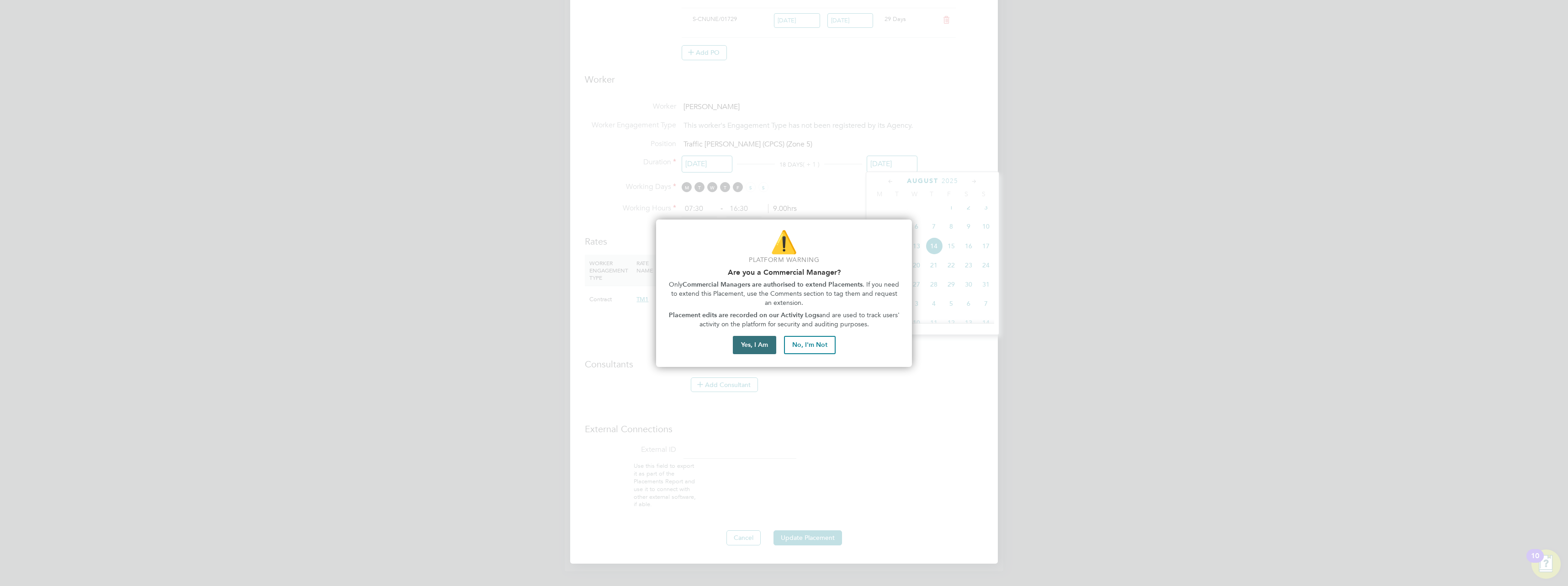
click at [757, 344] on button "Yes, I Am" at bounding box center [754, 345] width 43 height 18
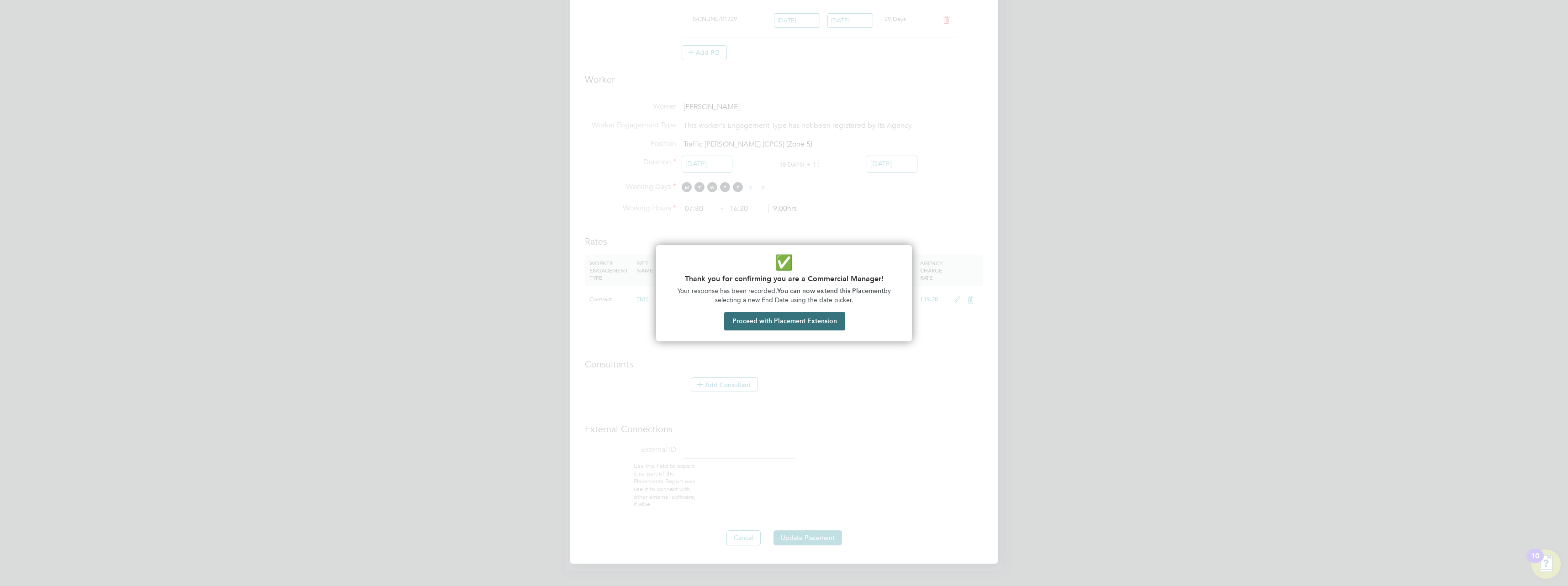
click at [770, 325] on button "Proceed with Placement Extension" at bounding box center [785, 322] width 121 height 18
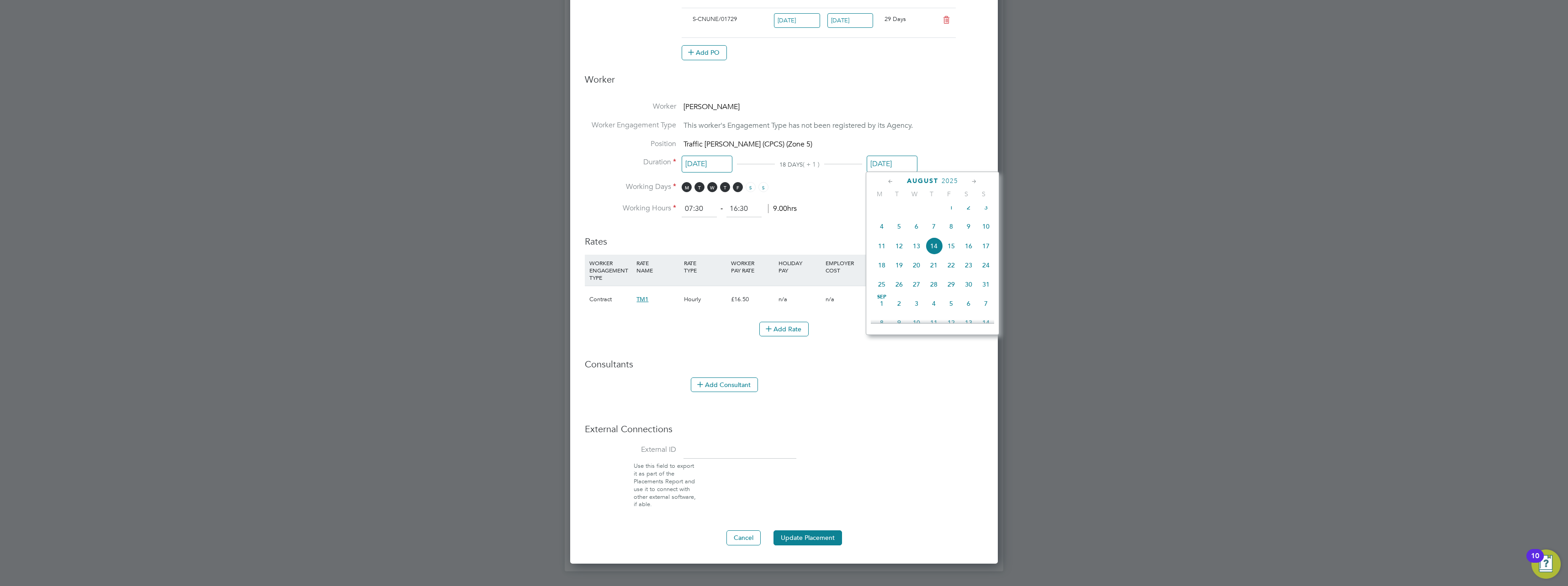
click at [911, 252] on span "13" at bounding box center [917, 246] width 18 height 18
type input "[DATE]"
click at [792, 533] on button "Update Placement" at bounding box center [808, 537] width 69 height 14
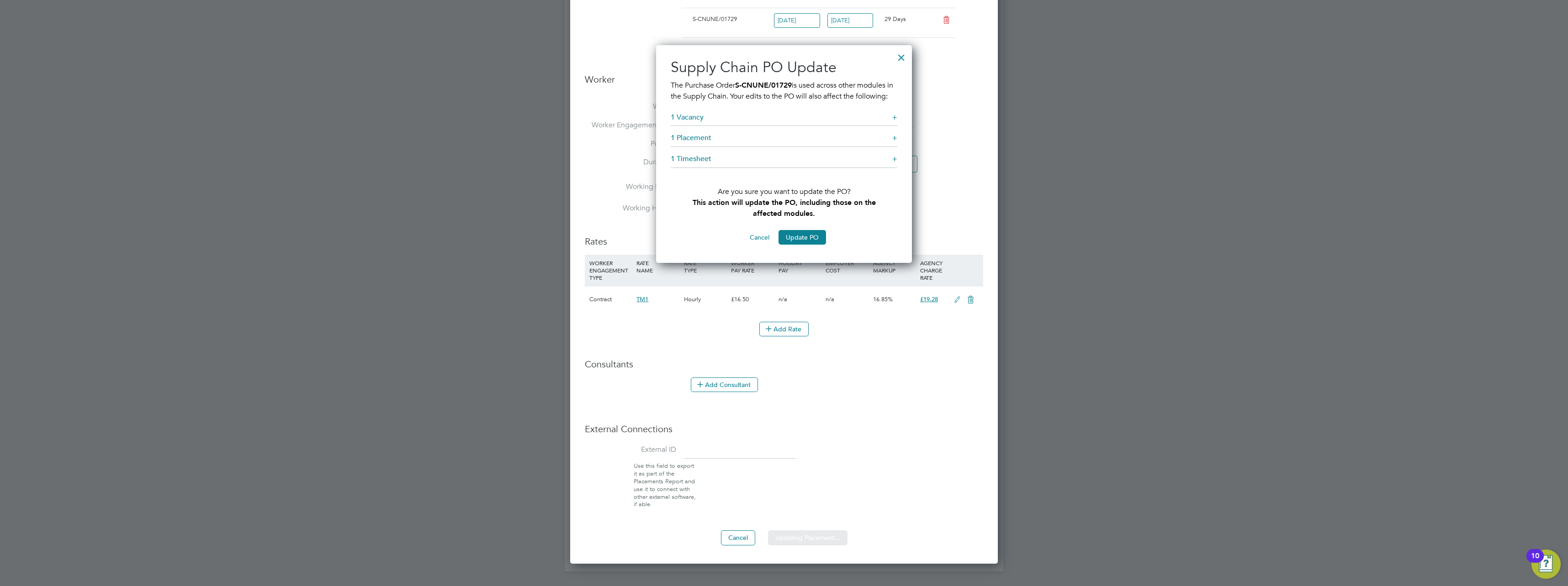
click at [807, 247] on div "Sorry, we are having problems connecting to our services." at bounding box center [784, 92] width 439 height 960
click at [813, 242] on button "Update PO" at bounding box center [802, 237] width 47 height 14
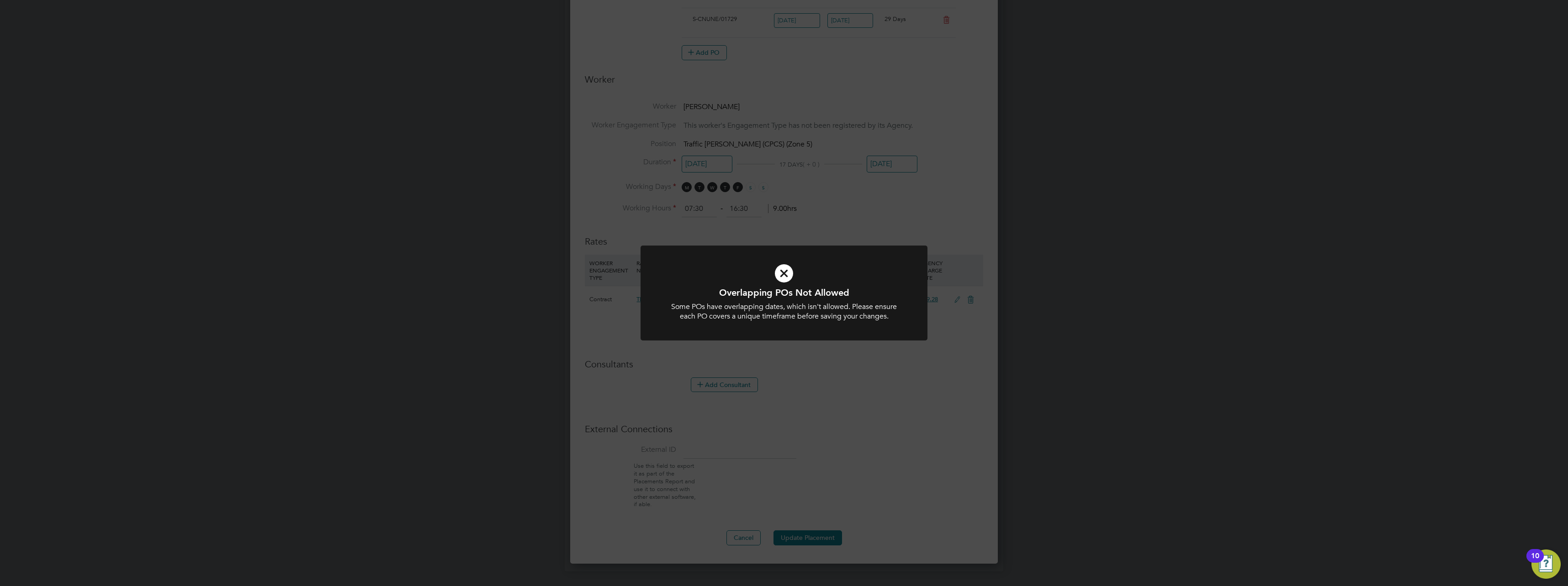
click at [886, 220] on div "Overlapping POs Not Allowed Some POs have overlapping dates, which isn't allowe…" at bounding box center [784, 293] width 1568 height 586
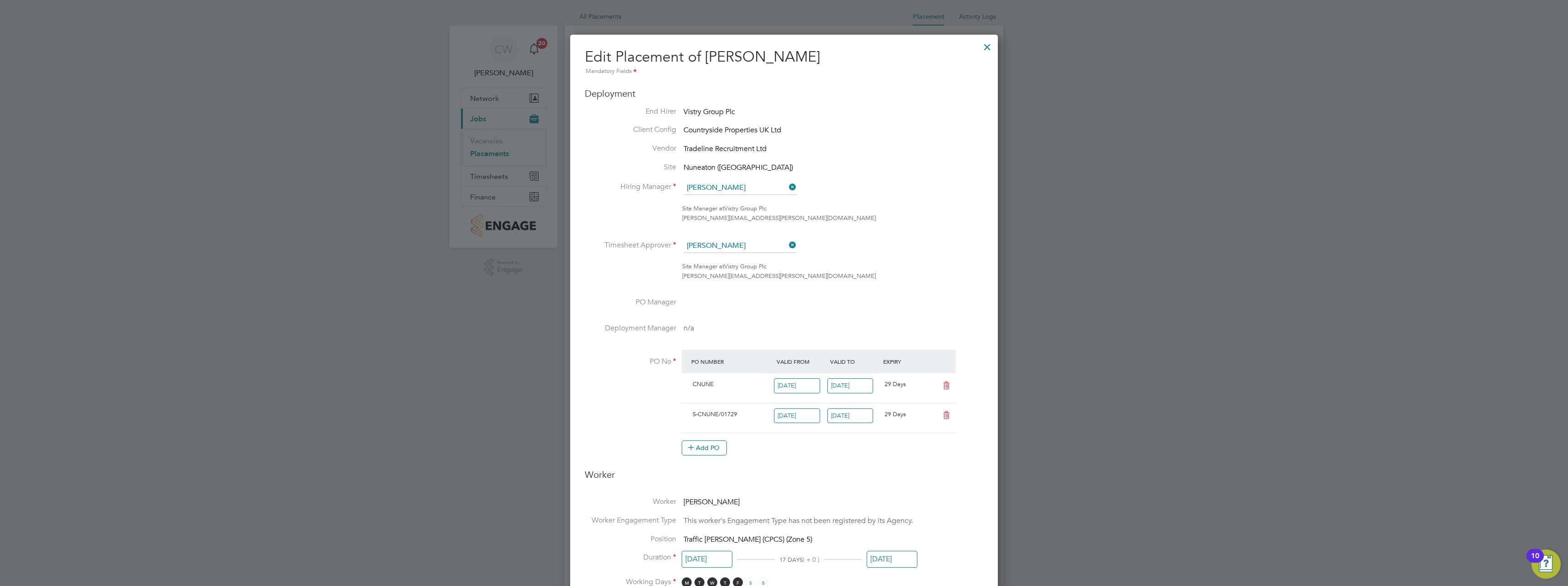
click at [988, 46] on div at bounding box center [988, 45] width 17 height 17
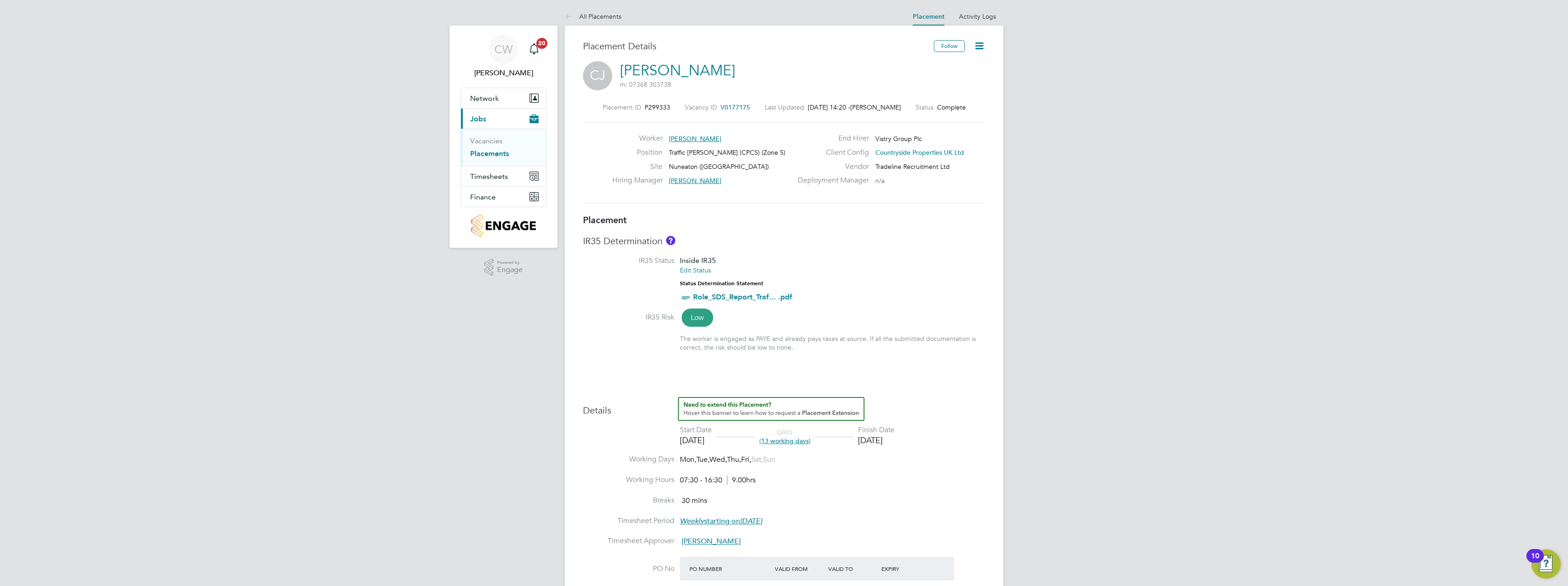
scroll to position [27, 64]
